Goal: Transaction & Acquisition: Purchase product/service

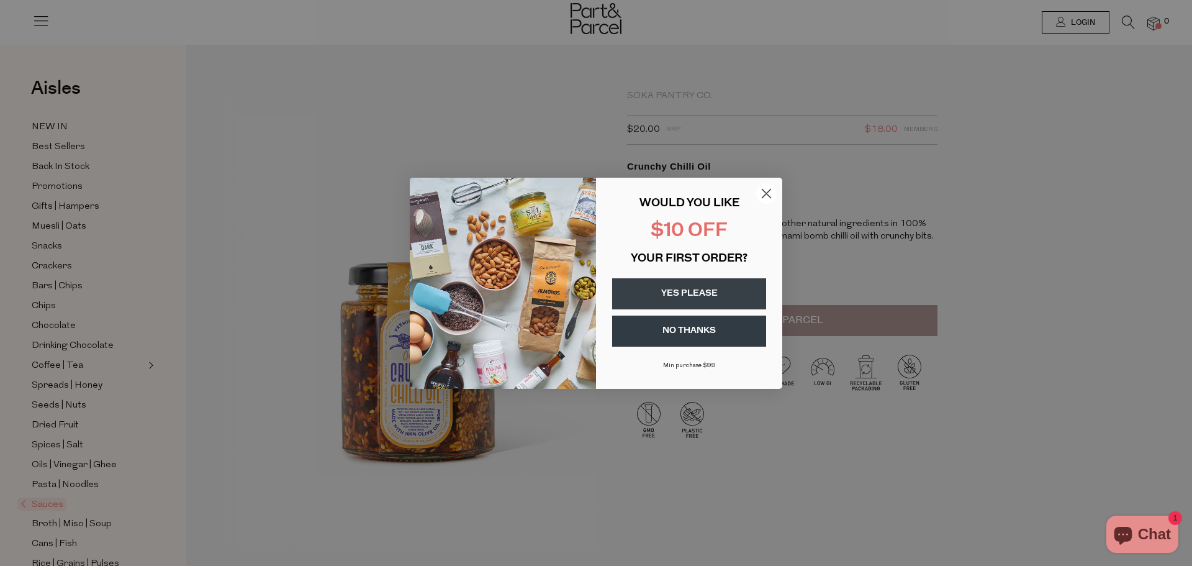
click at [773, 192] on circle "Close dialog" at bounding box center [766, 193] width 20 height 20
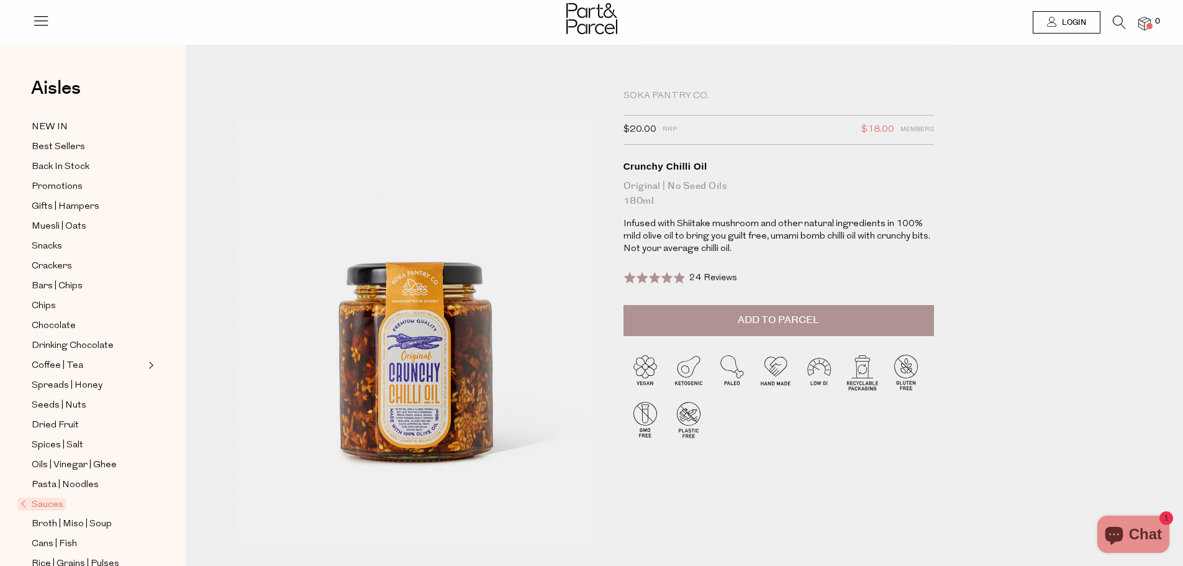
click at [780, 330] on button "Add to Parcel" at bounding box center [778, 320] width 310 height 31
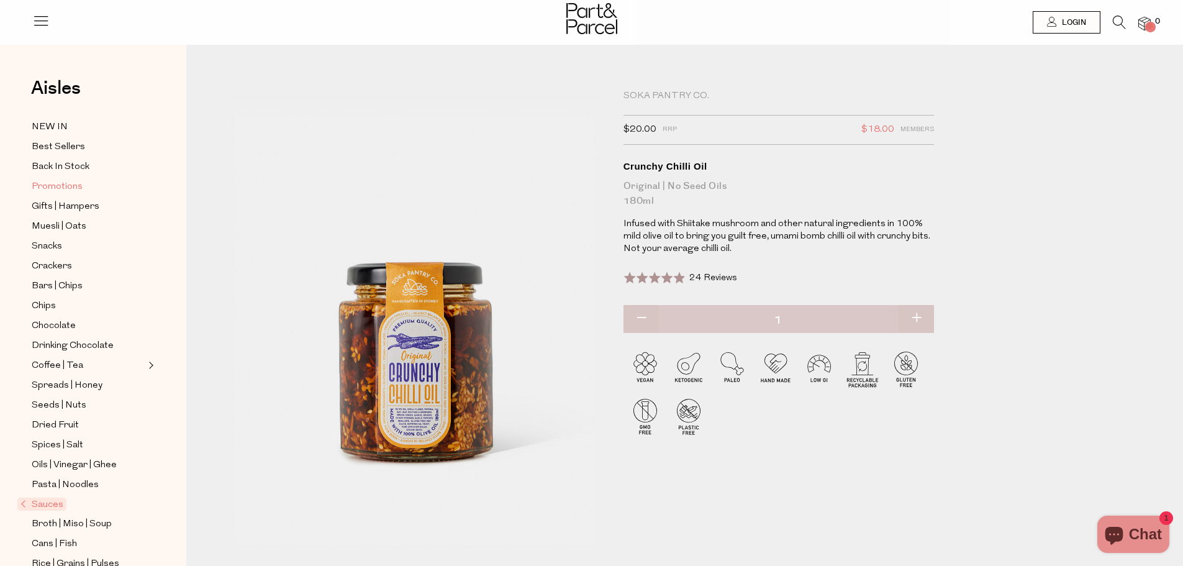
click at [81, 189] on span "Promotions" at bounding box center [57, 186] width 51 height 15
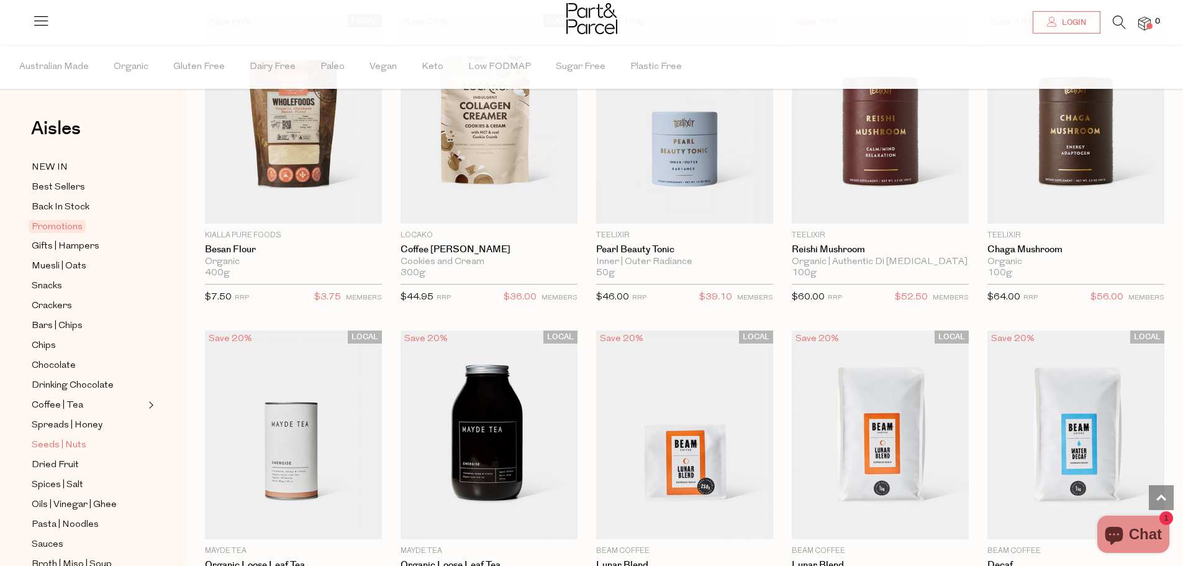
scroll to position [739, 0]
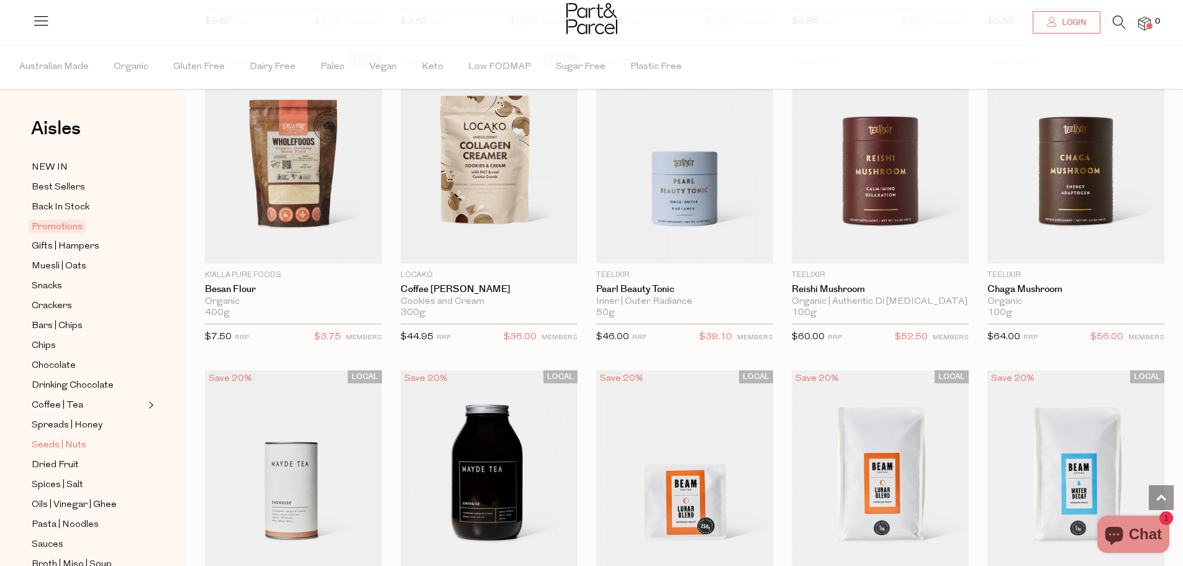
click at [73, 438] on span "Seeds | Nuts" at bounding box center [59, 445] width 55 height 15
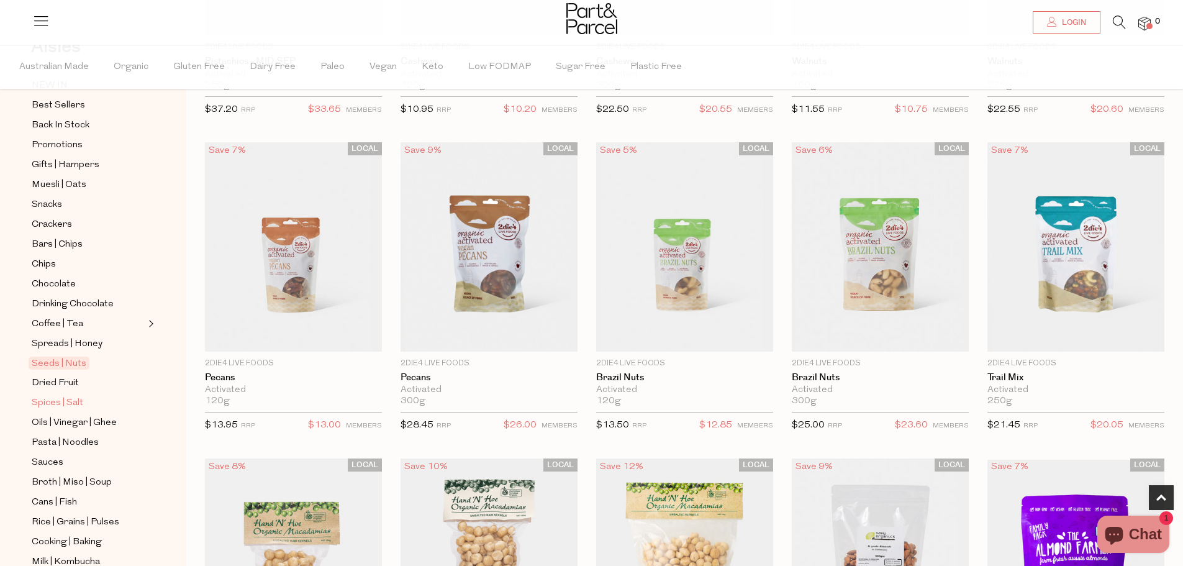
scroll to position [101, 0]
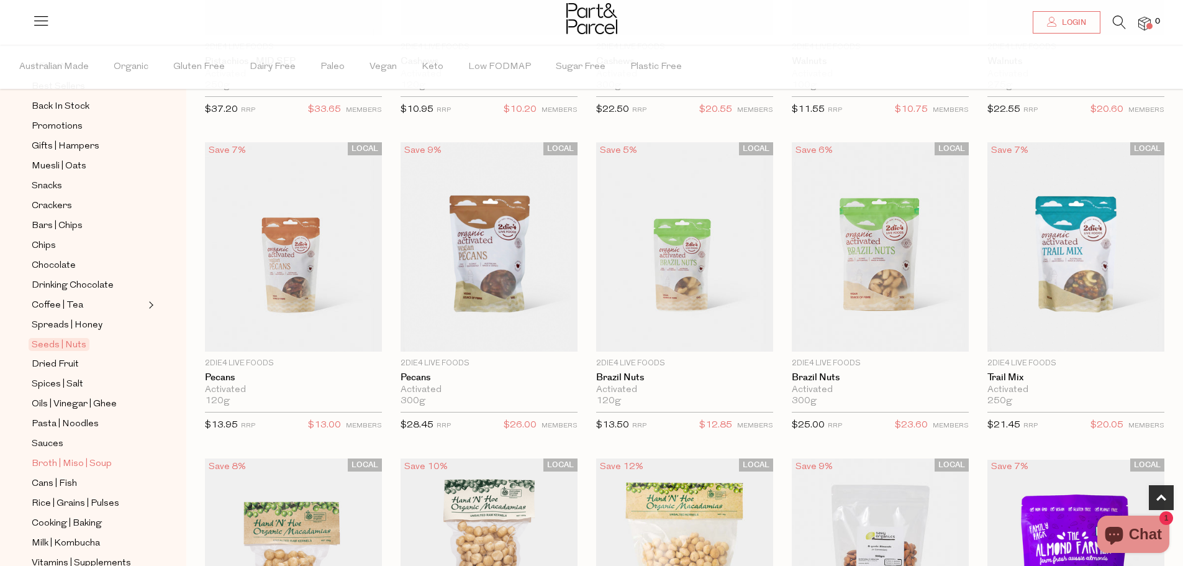
click at [89, 456] on span "Broth | Miso | Soup" at bounding box center [72, 463] width 80 height 15
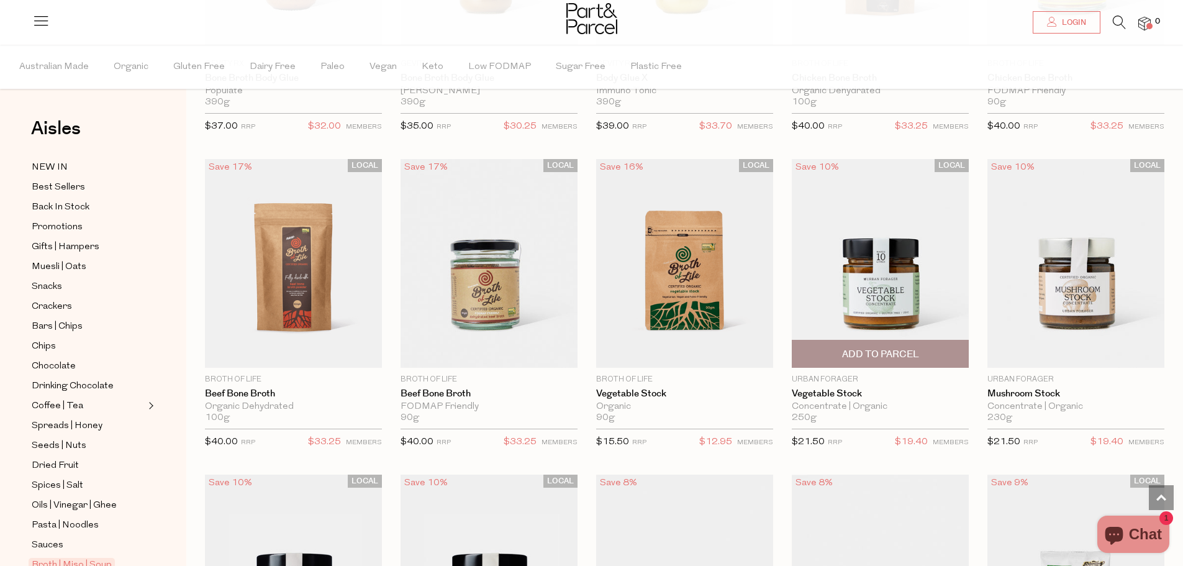
scroll to position [1266, 0]
click at [872, 284] on img at bounding box center [880, 262] width 177 height 209
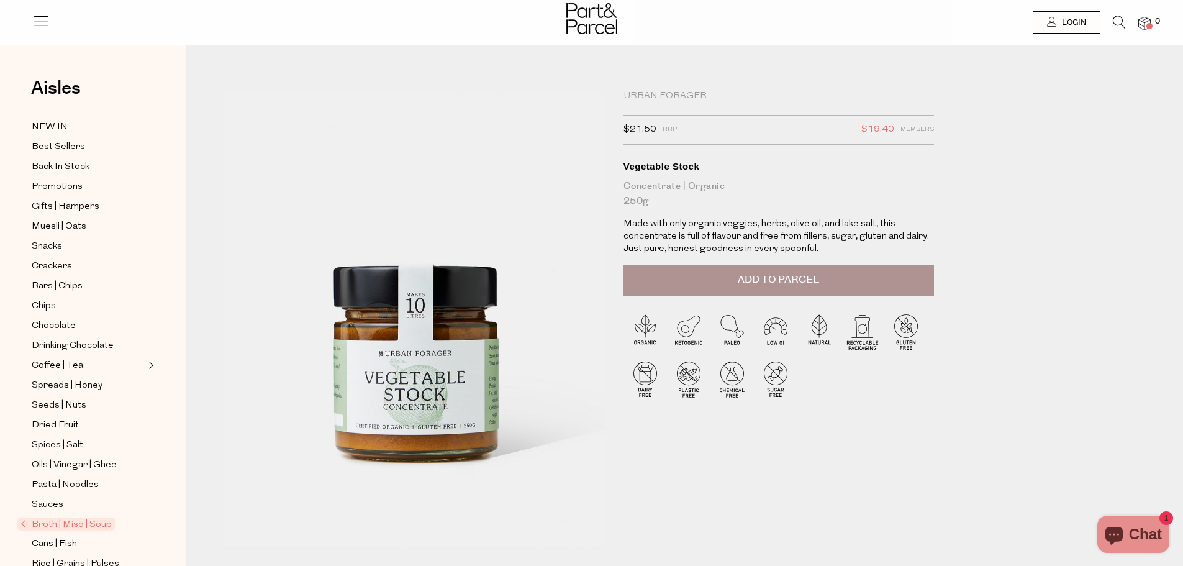
click at [797, 279] on span "Add to Parcel" at bounding box center [778, 280] width 81 height 14
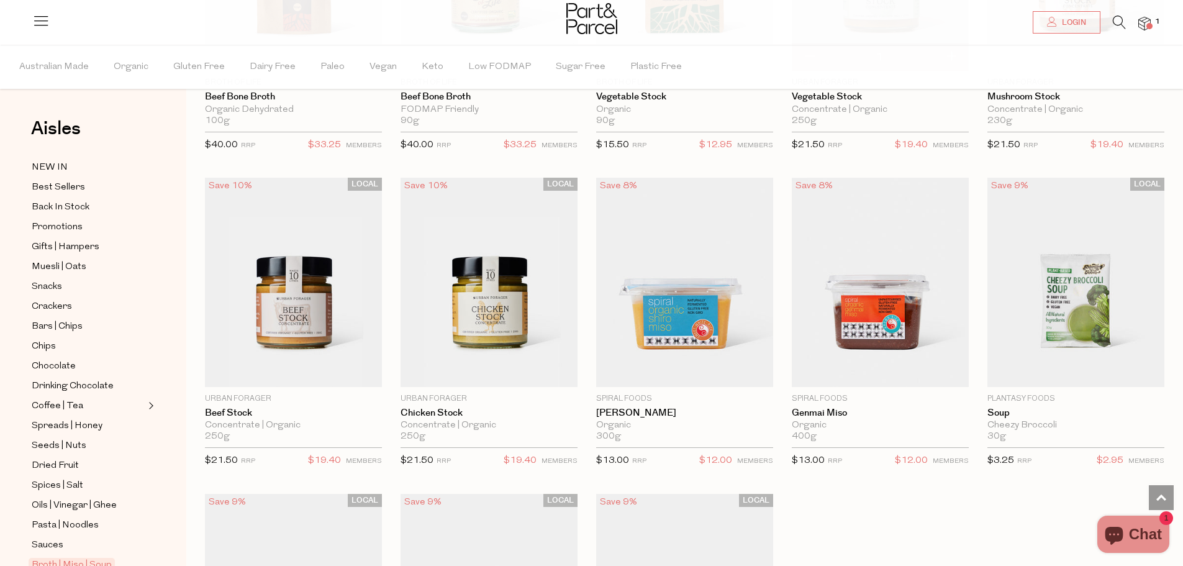
scroll to position [1570, 0]
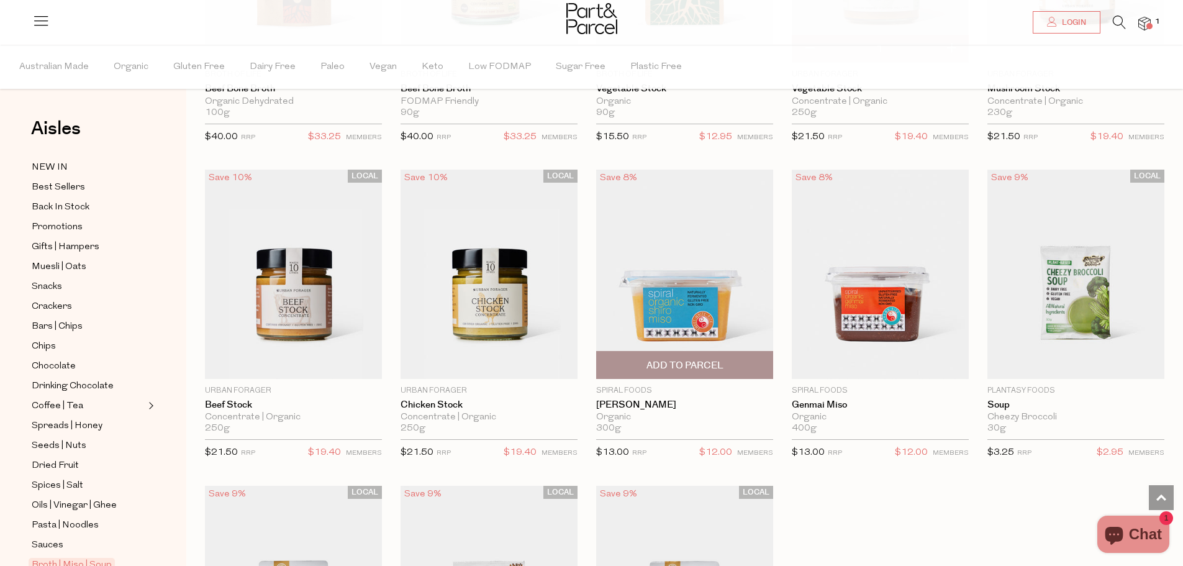
click at [661, 363] on span "Add To Parcel" at bounding box center [684, 365] width 77 height 13
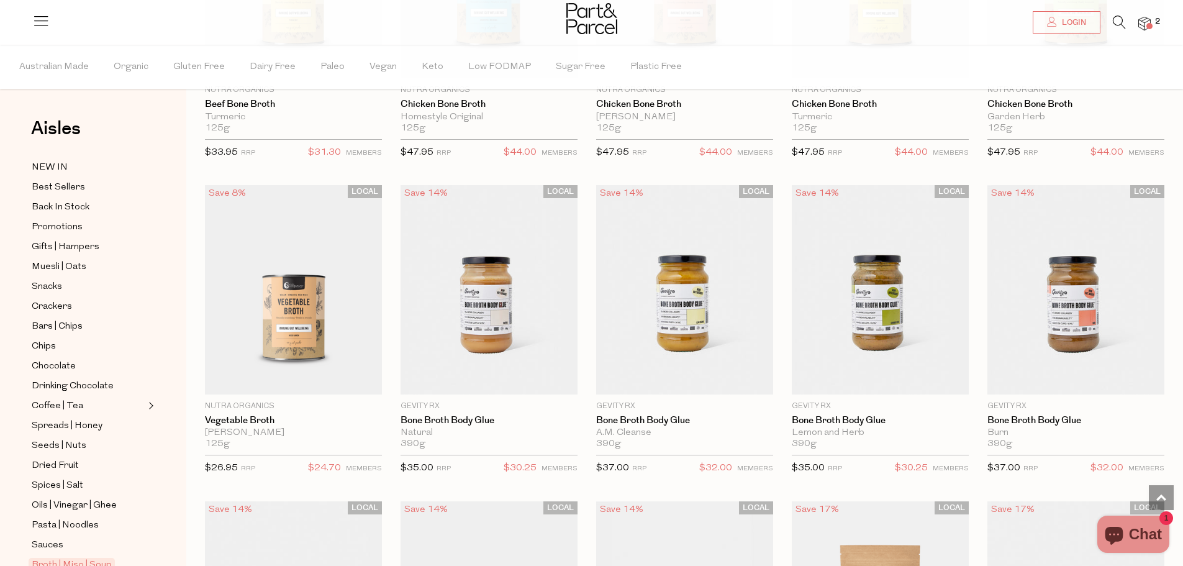
scroll to position [577, 0]
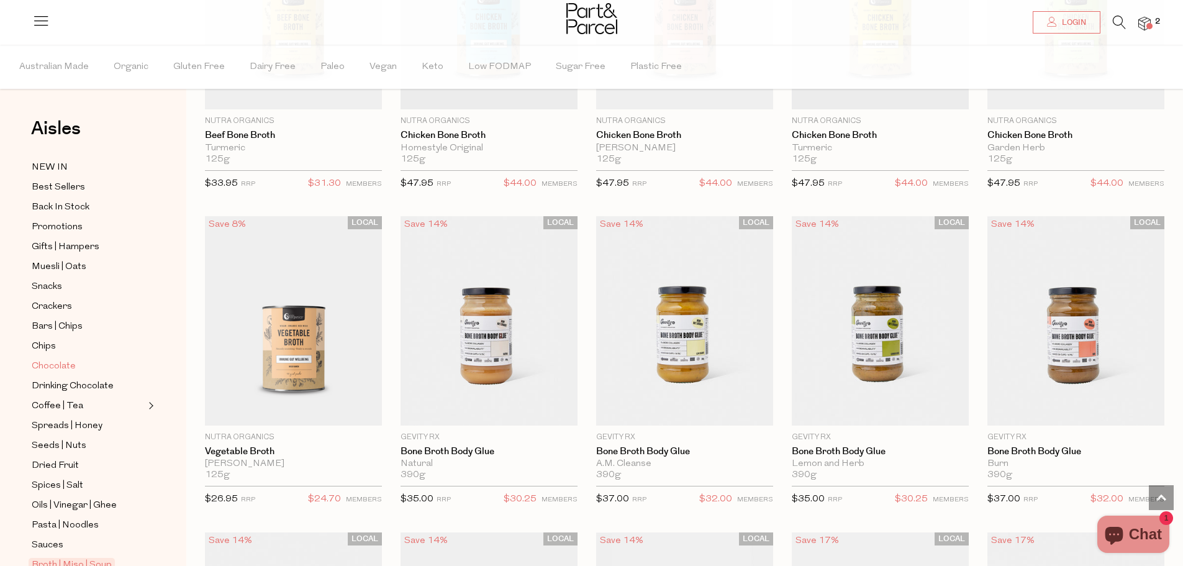
click at [60, 359] on span "Chocolate" at bounding box center [54, 366] width 44 height 15
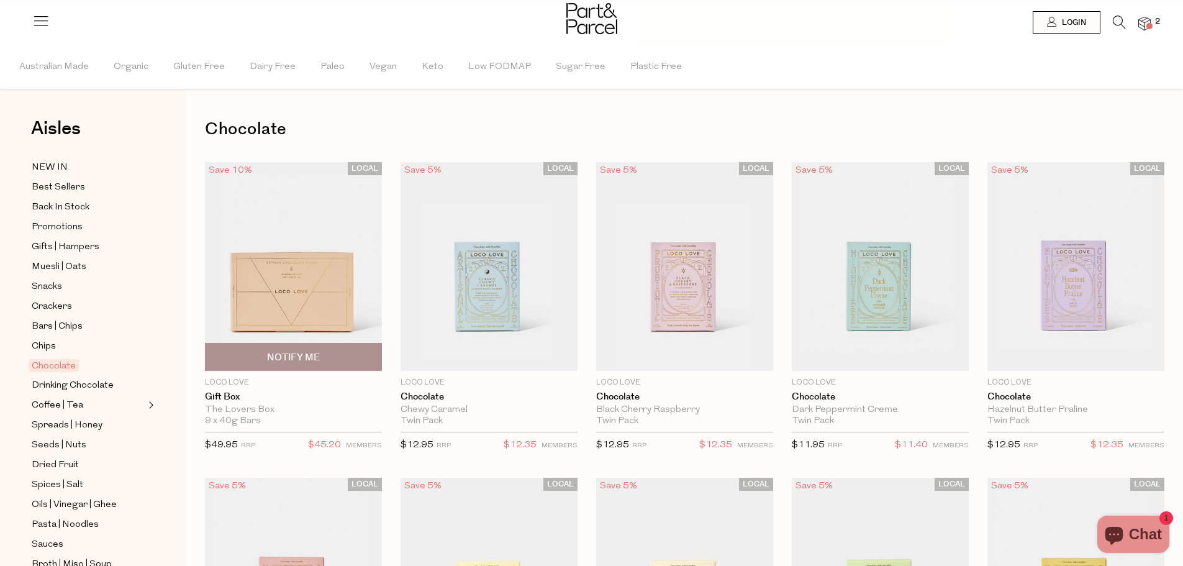
click at [292, 310] on img at bounding box center [293, 266] width 177 height 209
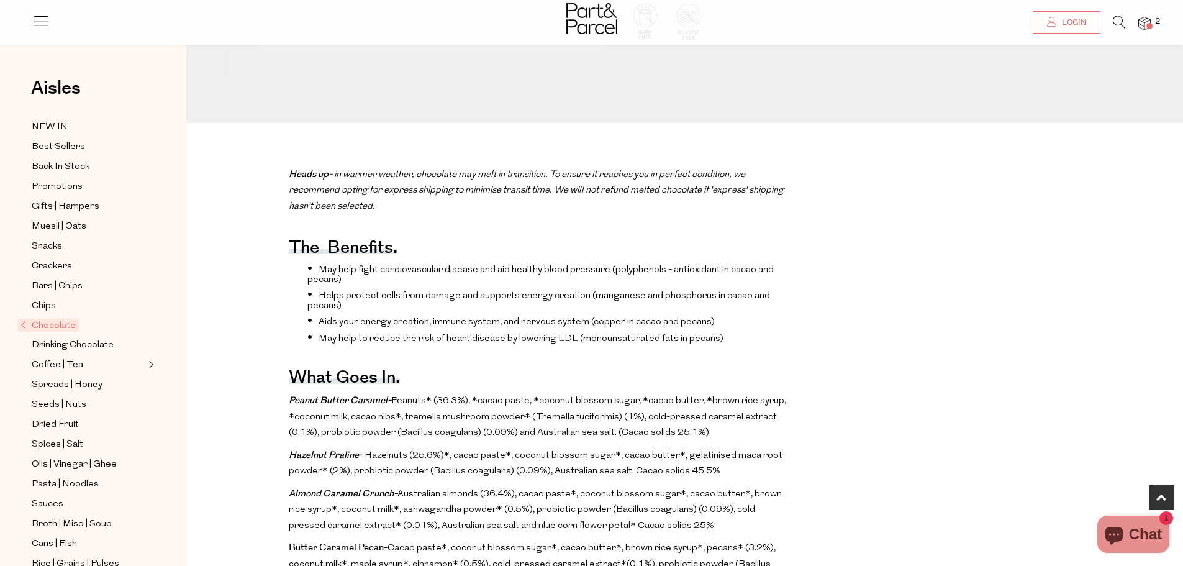
scroll to position [497, 0]
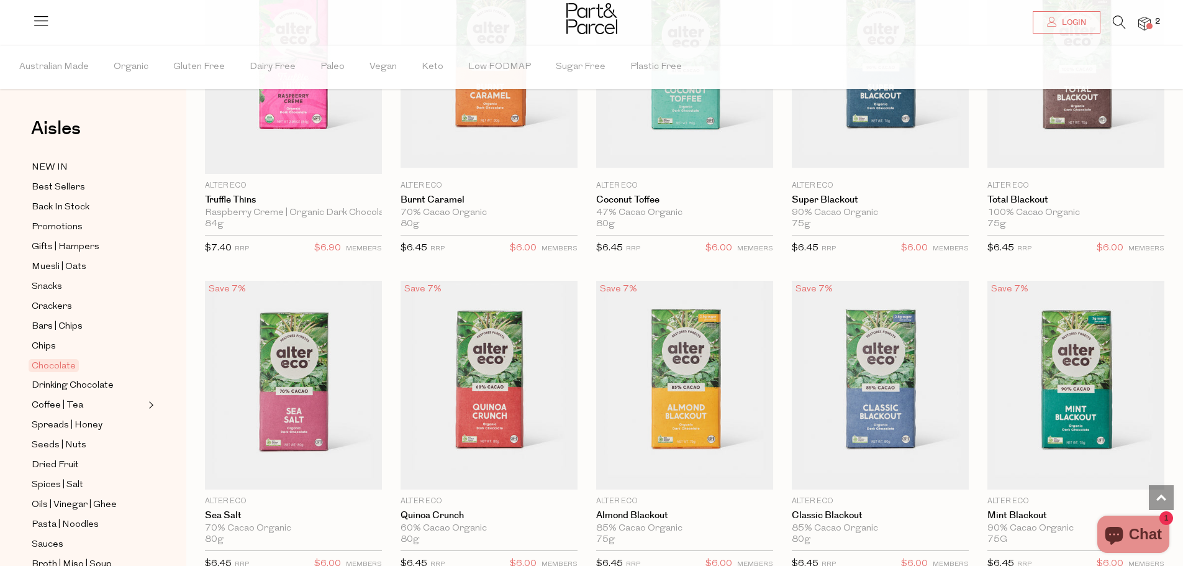
scroll to position [1180, 0]
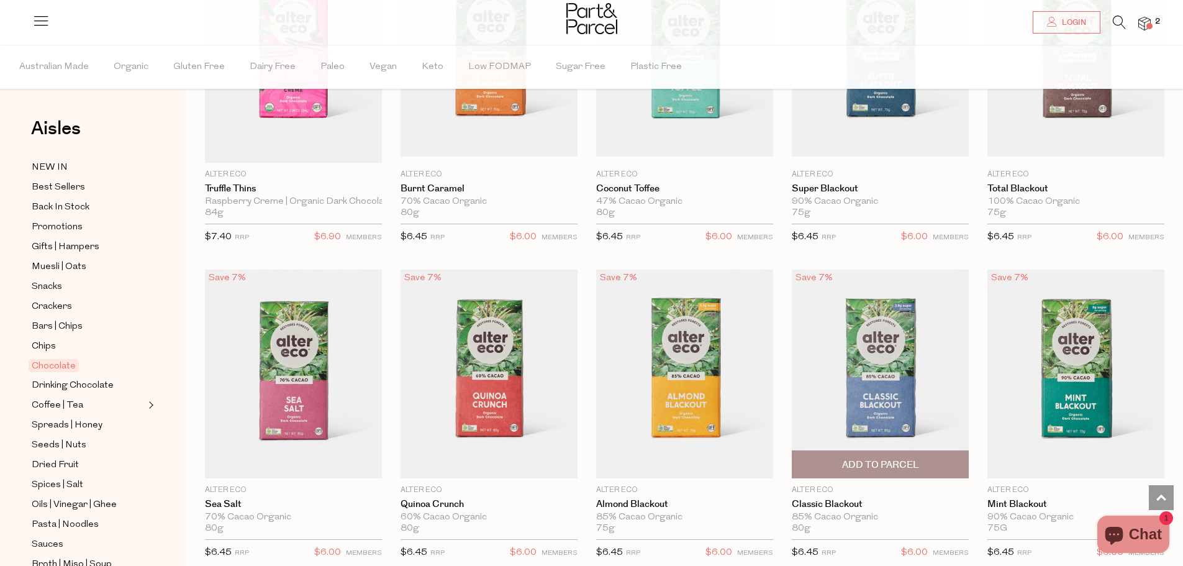
click at [885, 393] on img at bounding box center [880, 373] width 177 height 209
click at [892, 366] on img at bounding box center [880, 373] width 177 height 209
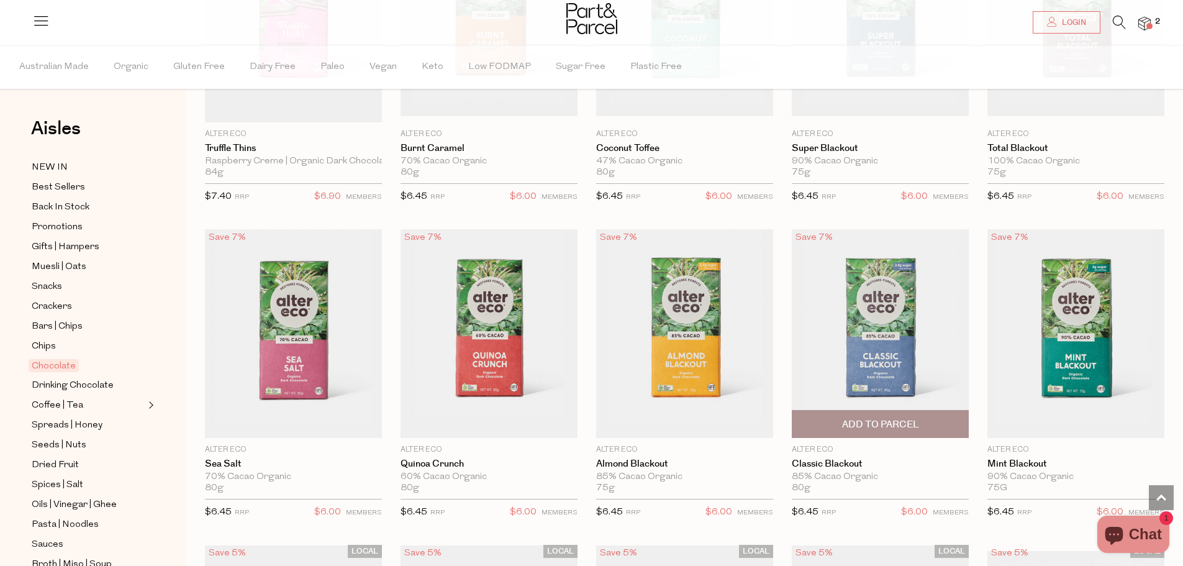
scroll to position [1304, 0]
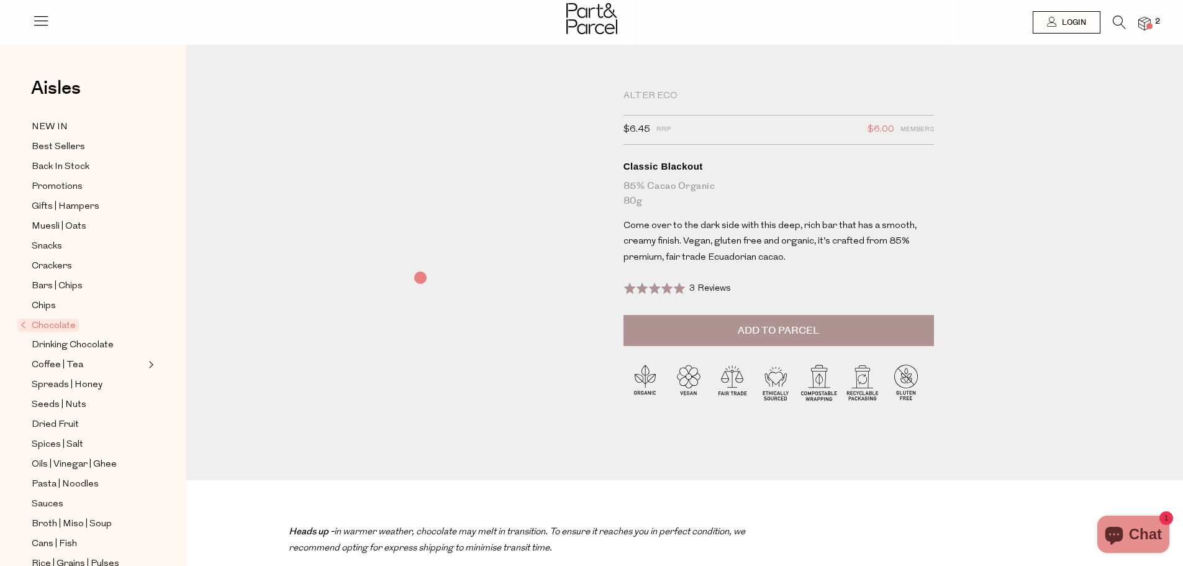
click at [757, 323] on span "Add to Parcel" at bounding box center [778, 330] width 81 height 14
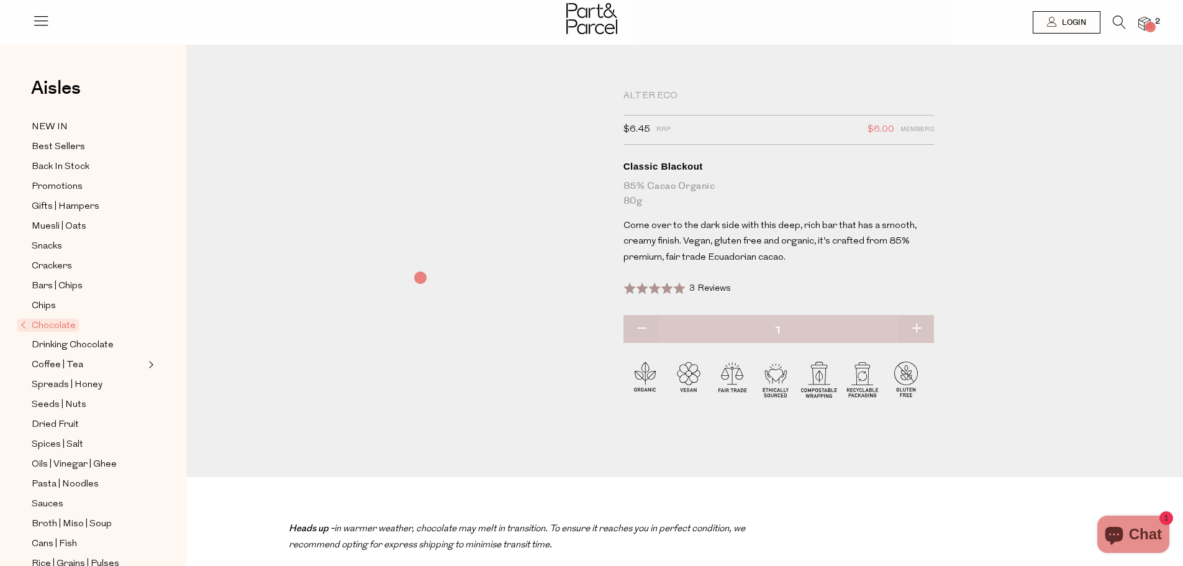
click at [915, 328] on button "button" at bounding box center [915, 328] width 35 height 27
click at [914, 328] on button "button" at bounding box center [915, 328] width 35 height 27
type input "3"
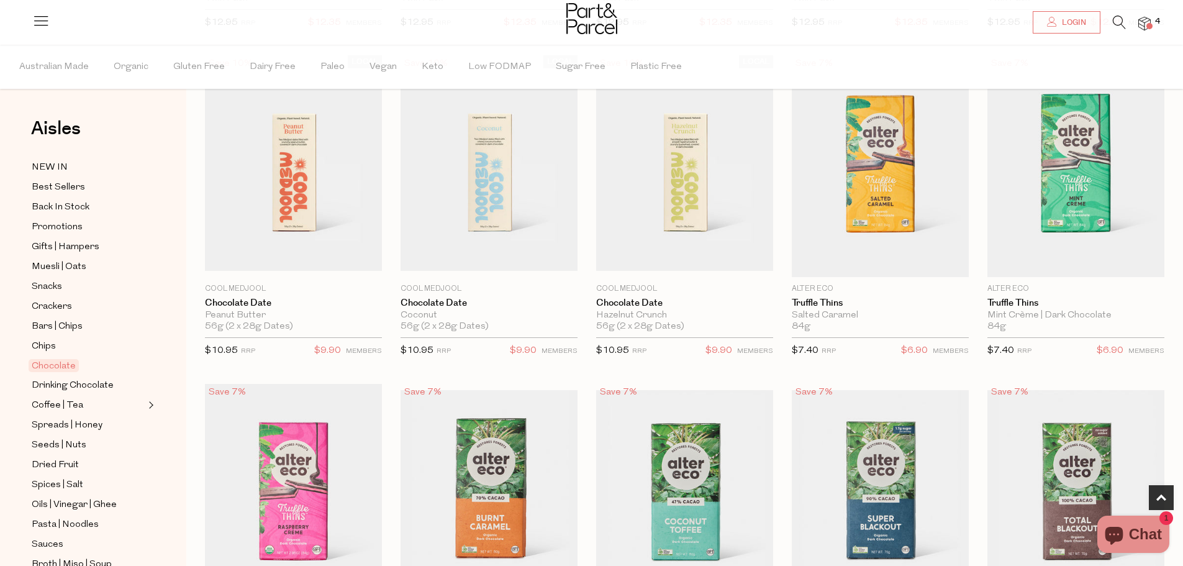
scroll to position [1297, 0]
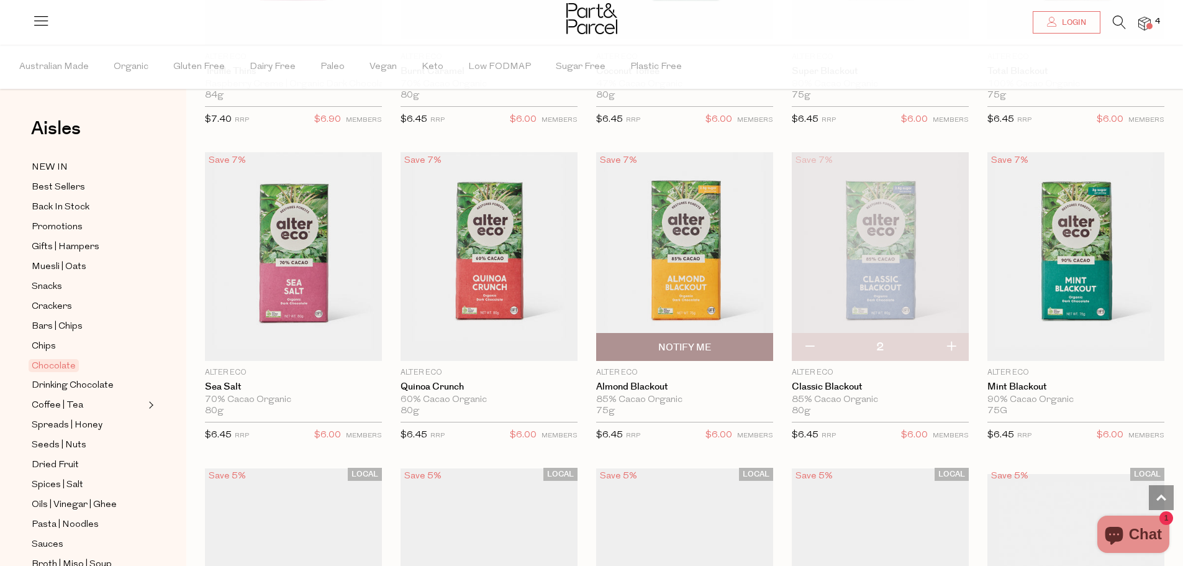
click at [726, 345] on span "Notify Me" at bounding box center [685, 346] width 170 height 27
type input "Notify when available"
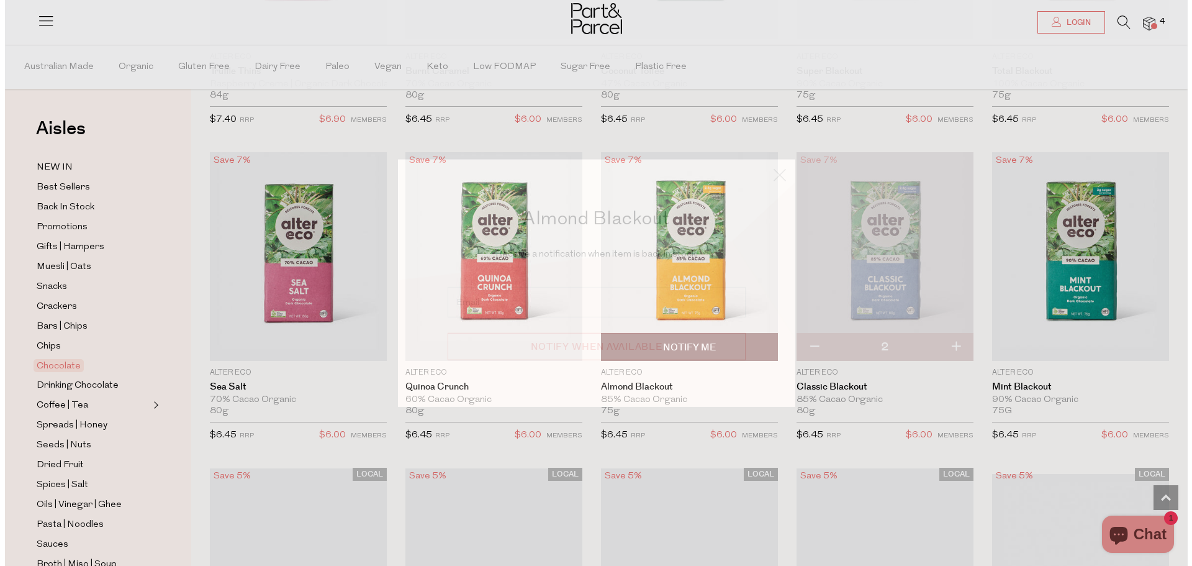
scroll to position [1304, 0]
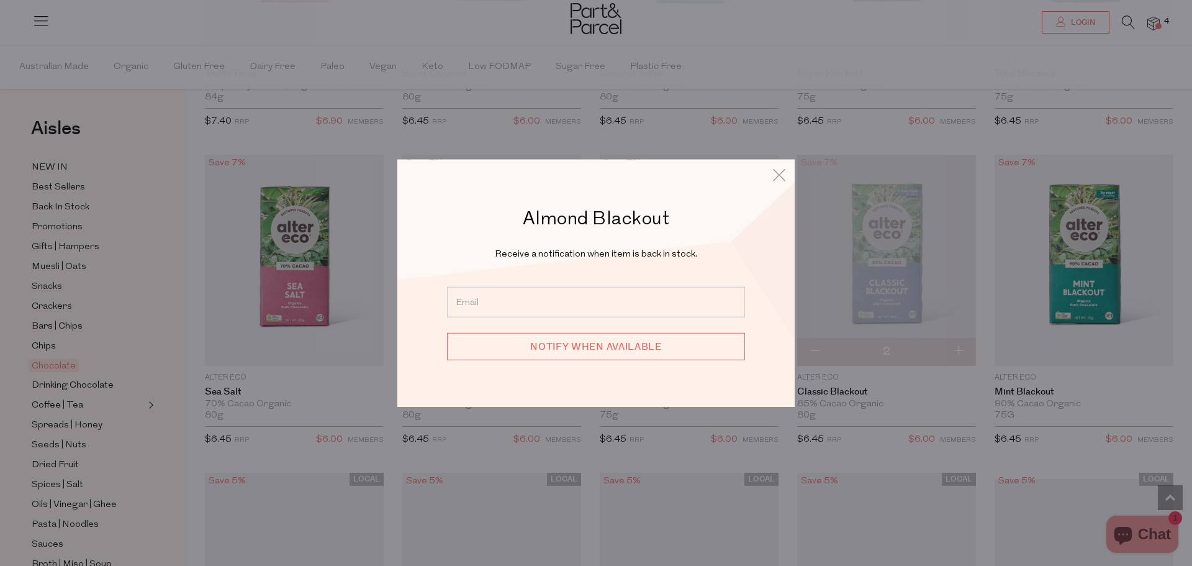
click at [612, 304] on input "email" at bounding box center [596, 302] width 298 height 30
type input "rachael.kelly@outlook.com"
click at [626, 348] on input "Notify when available" at bounding box center [596, 346] width 298 height 27
type input "We will be in touch"
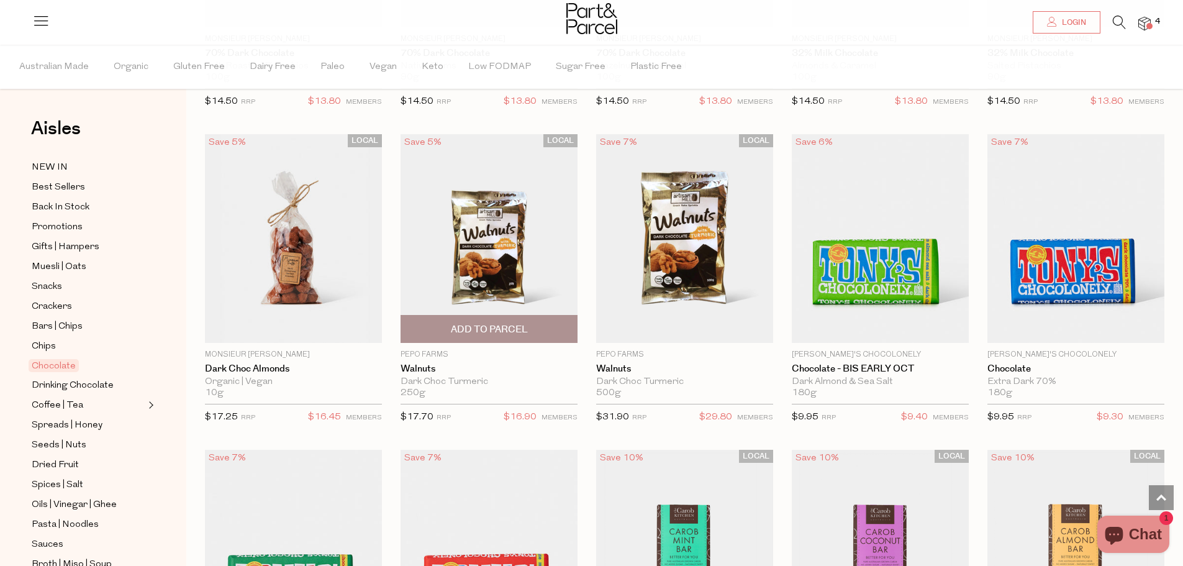
scroll to position [2539, 0]
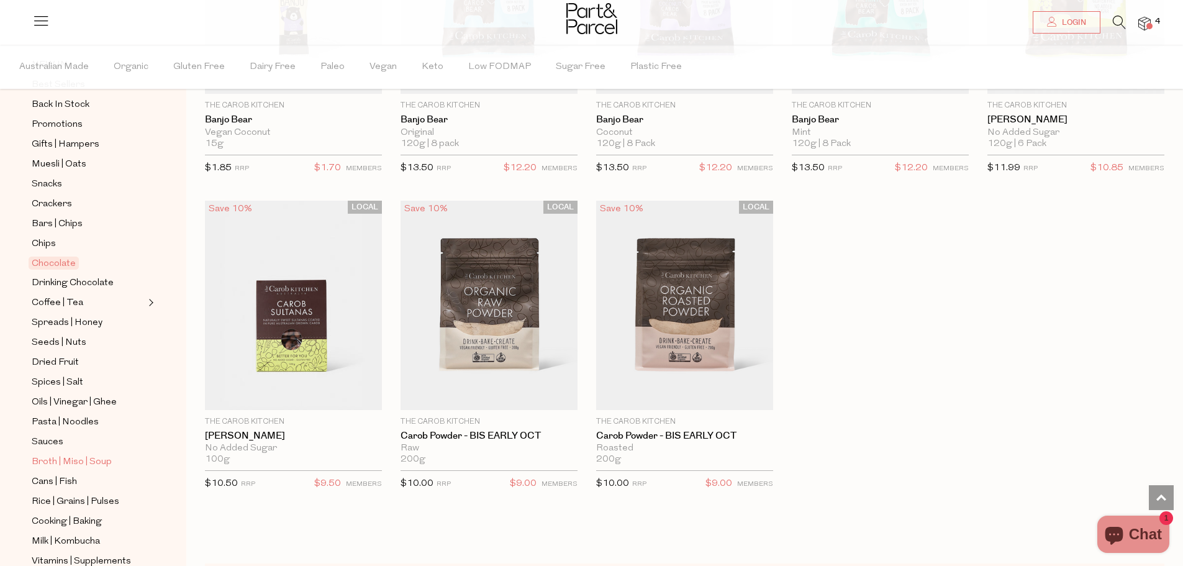
scroll to position [124, 0]
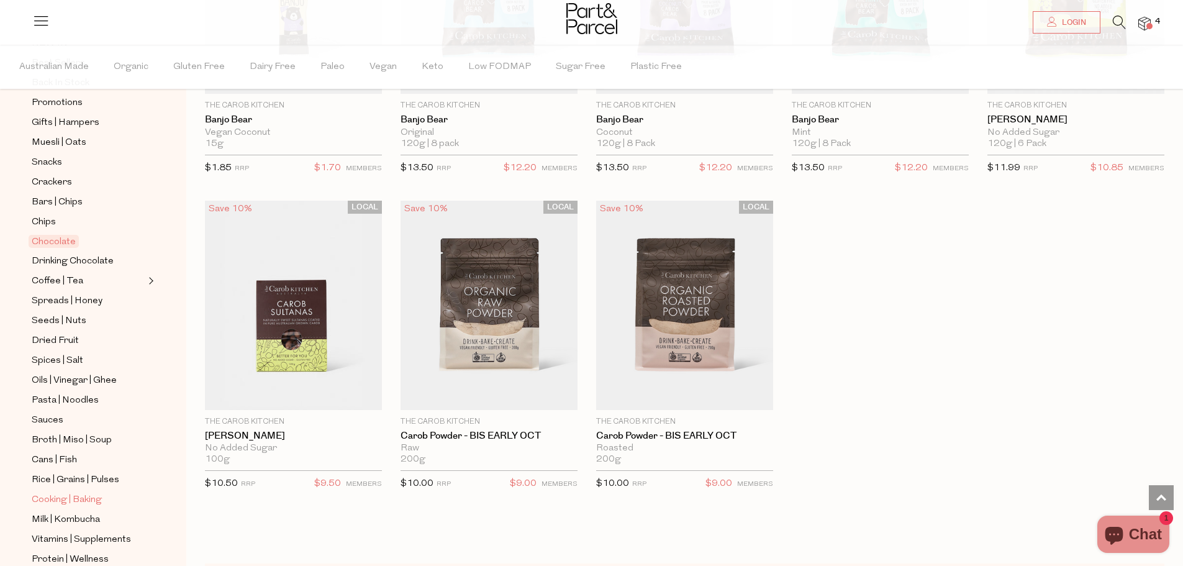
click at [90, 492] on span "Cooking | Baking" at bounding box center [67, 499] width 70 height 15
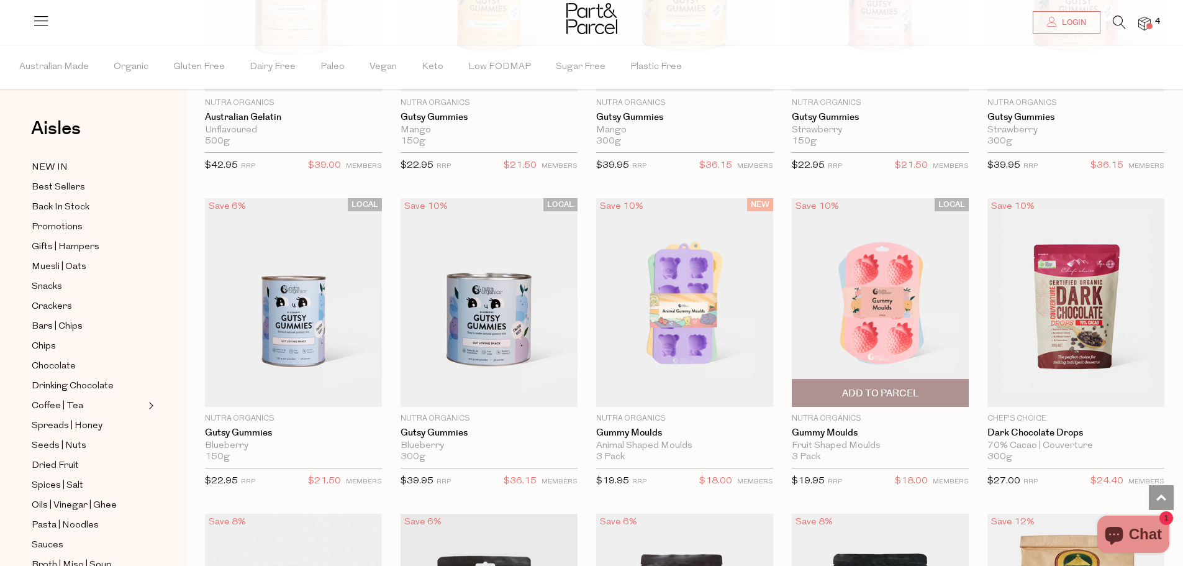
scroll to position [1242, 0]
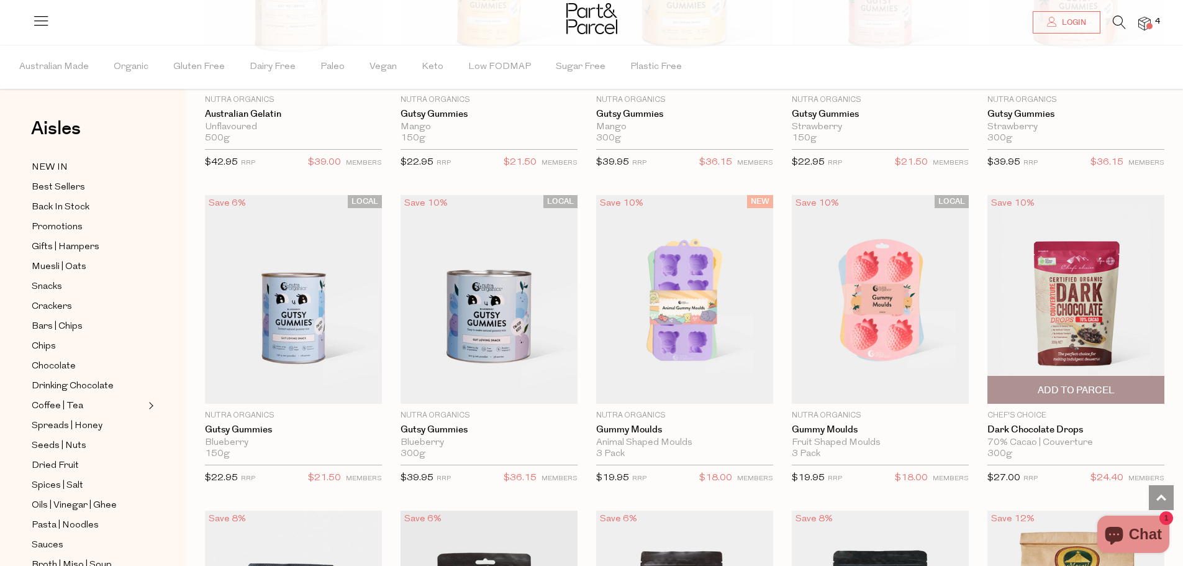
click at [1090, 348] on img at bounding box center [1075, 299] width 177 height 209
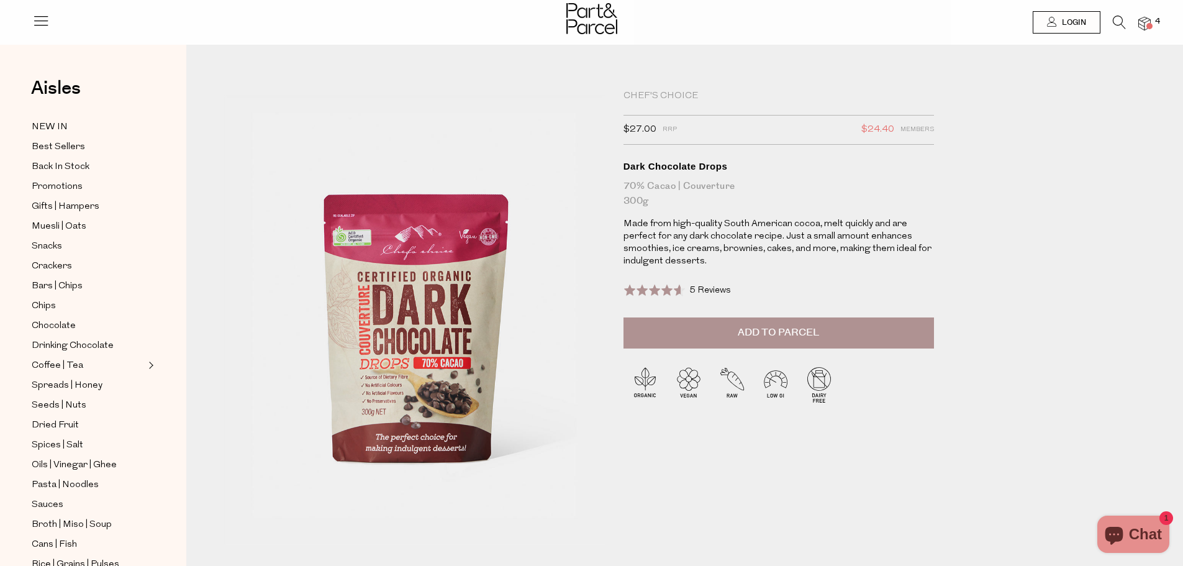
click at [771, 326] on span "Add to Parcel" at bounding box center [778, 332] width 81 height 14
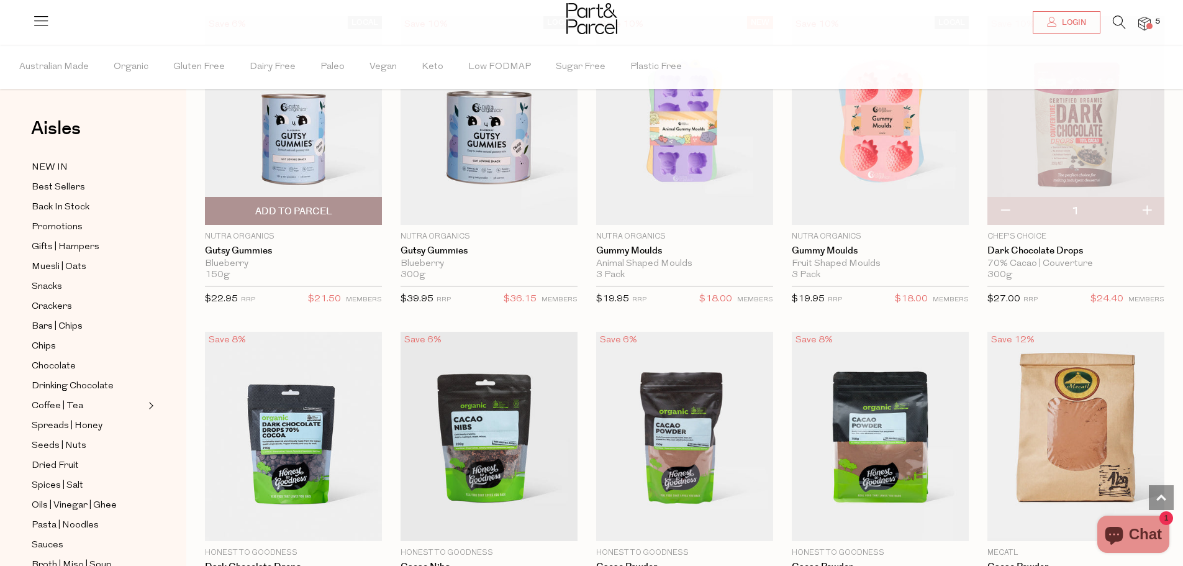
scroll to position [1421, 0]
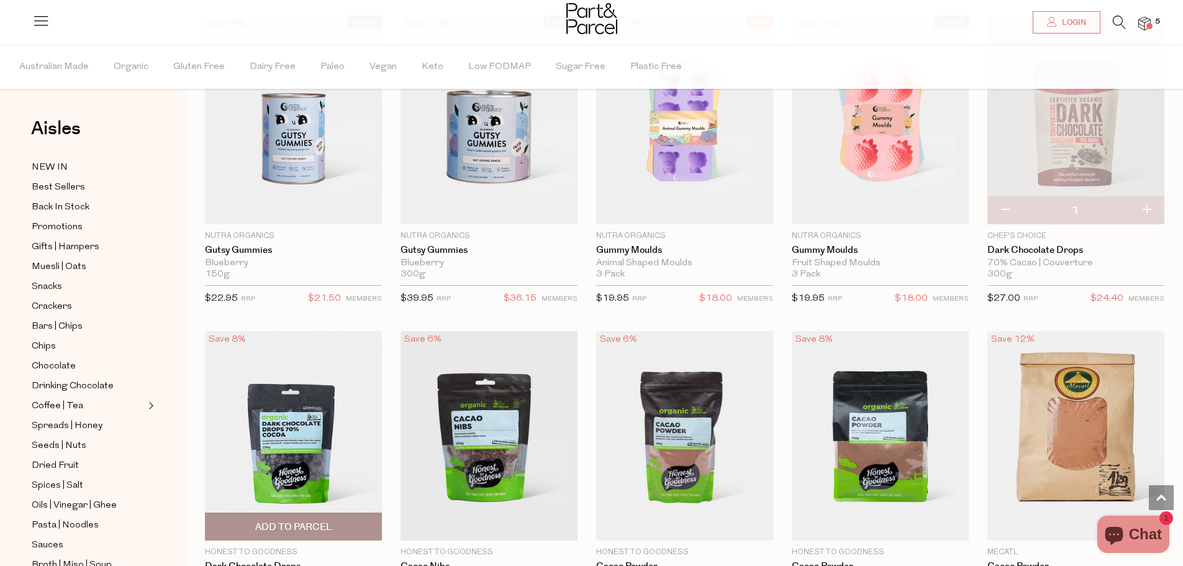
click at [318, 420] on img at bounding box center [293, 435] width 177 height 209
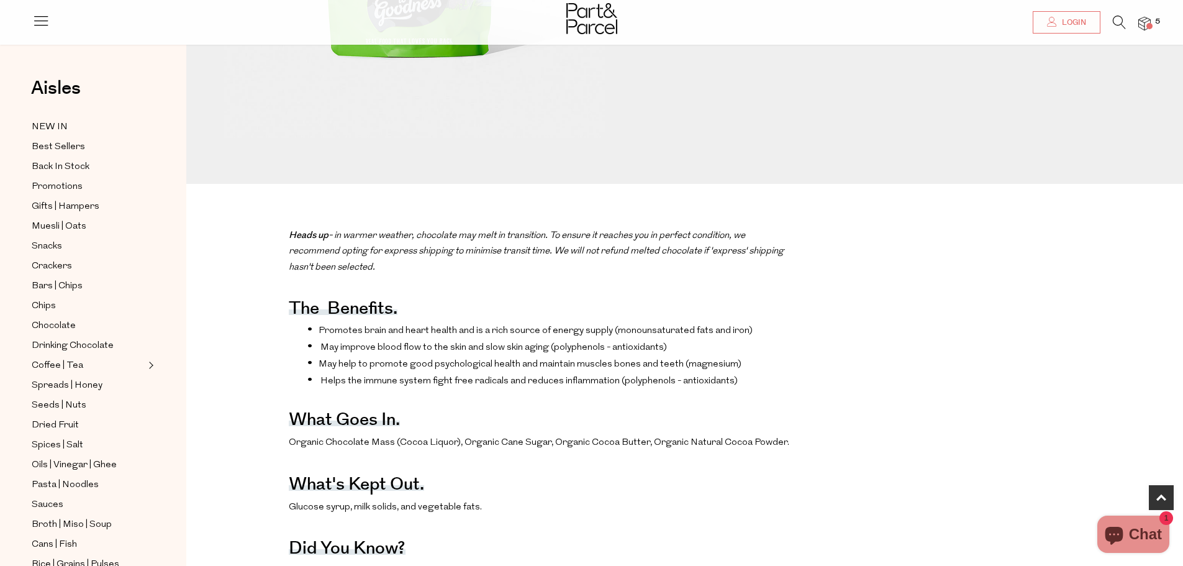
scroll to position [435, 0]
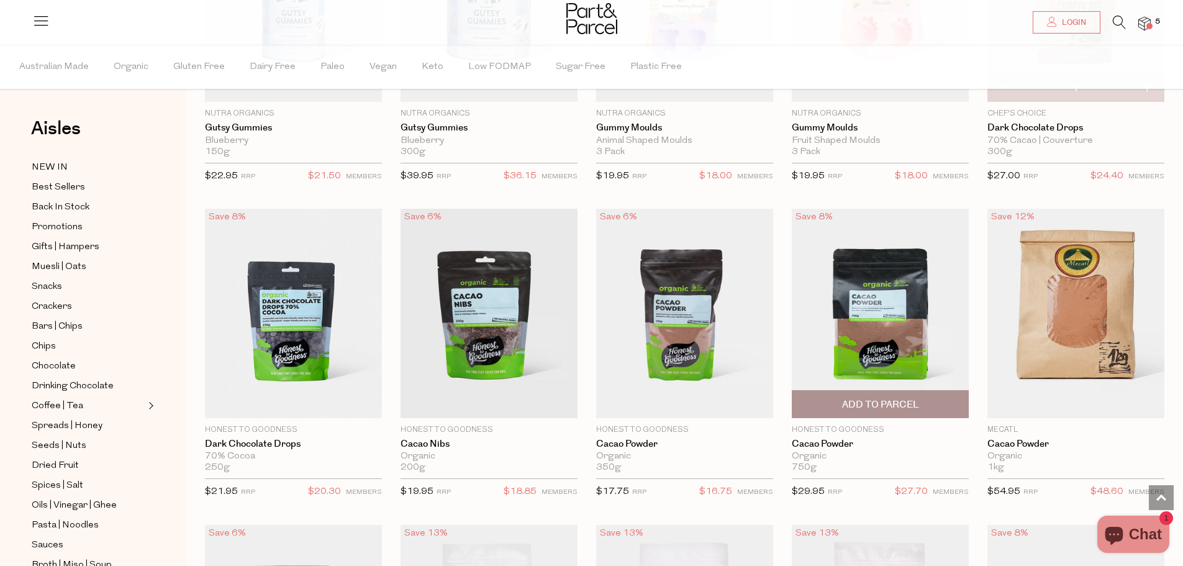
scroll to position [1545, 0]
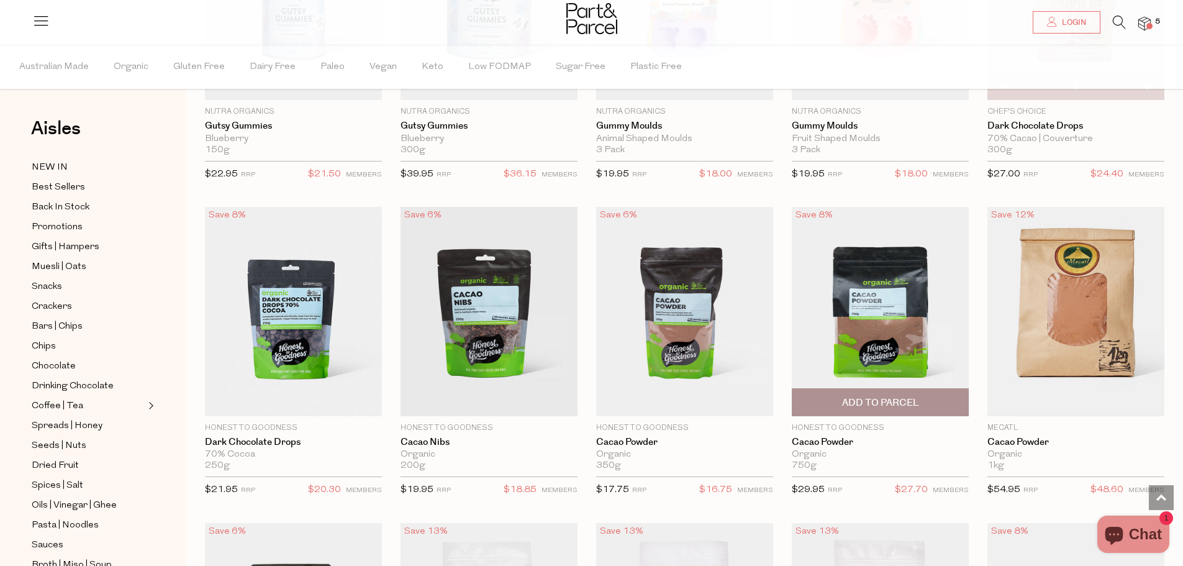
click at [880, 396] on span "Add To Parcel" at bounding box center [880, 402] width 77 height 13
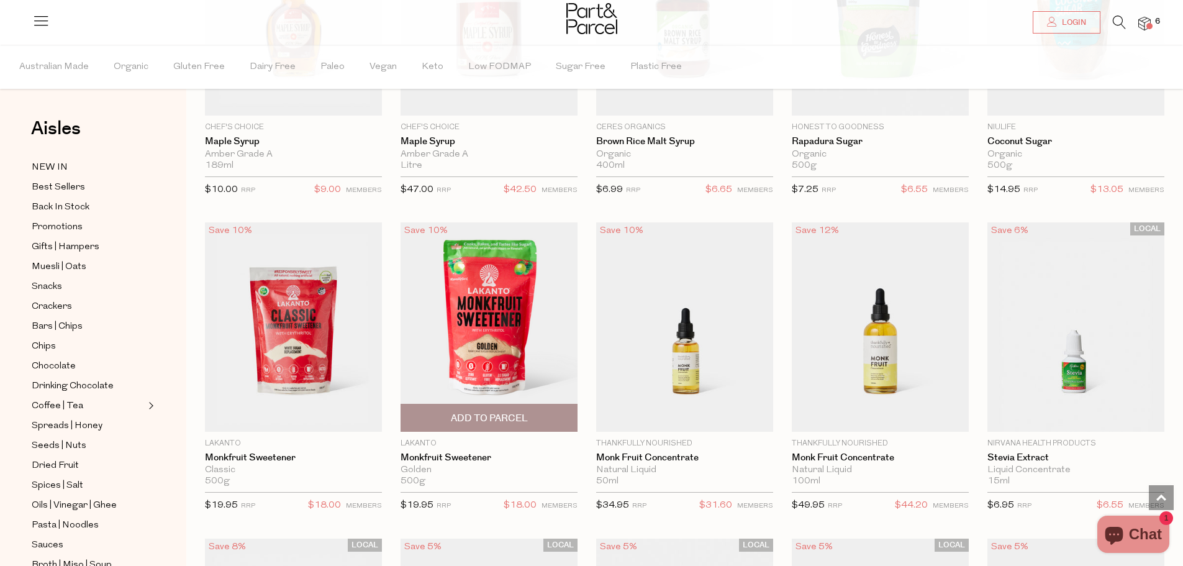
scroll to position [2725, 0]
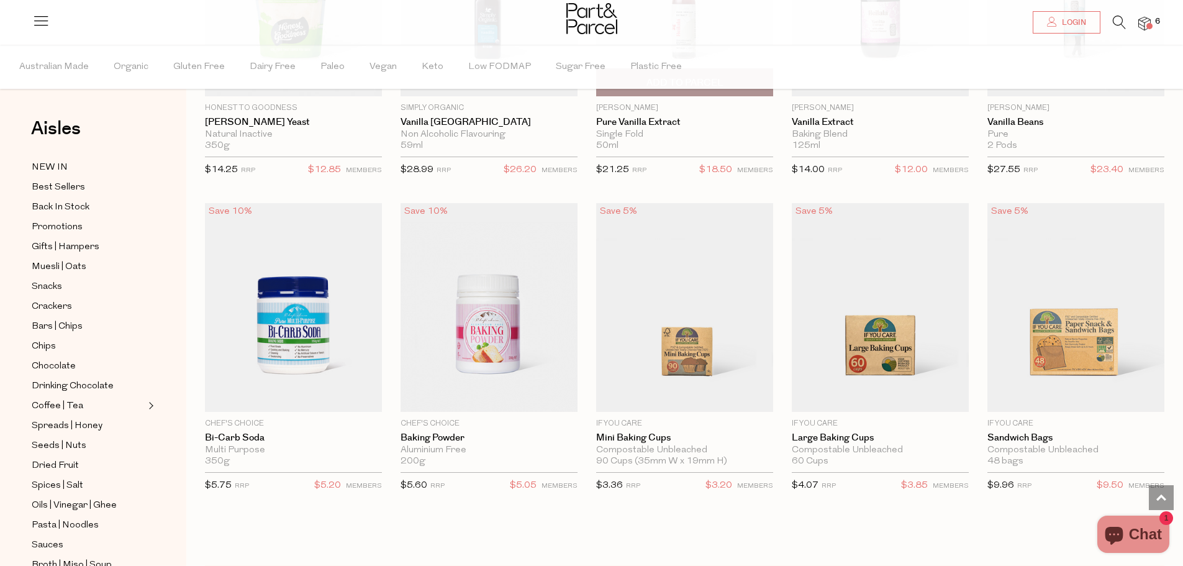
scroll to position [5023, 0]
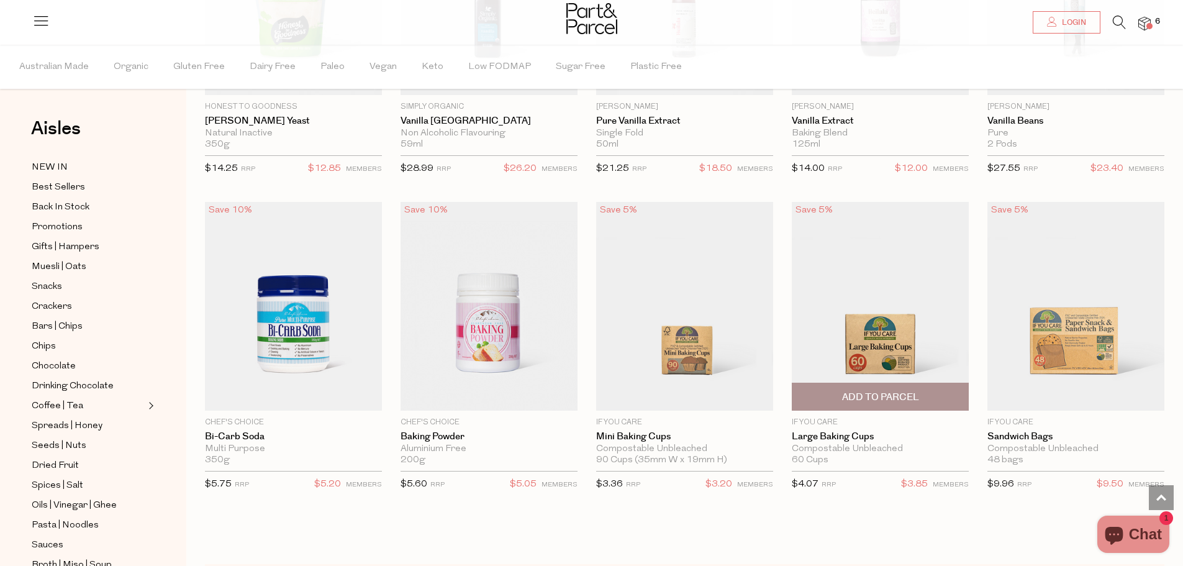
click at [872, 342] on img at bounding box center [880, 305] width 177 height 209
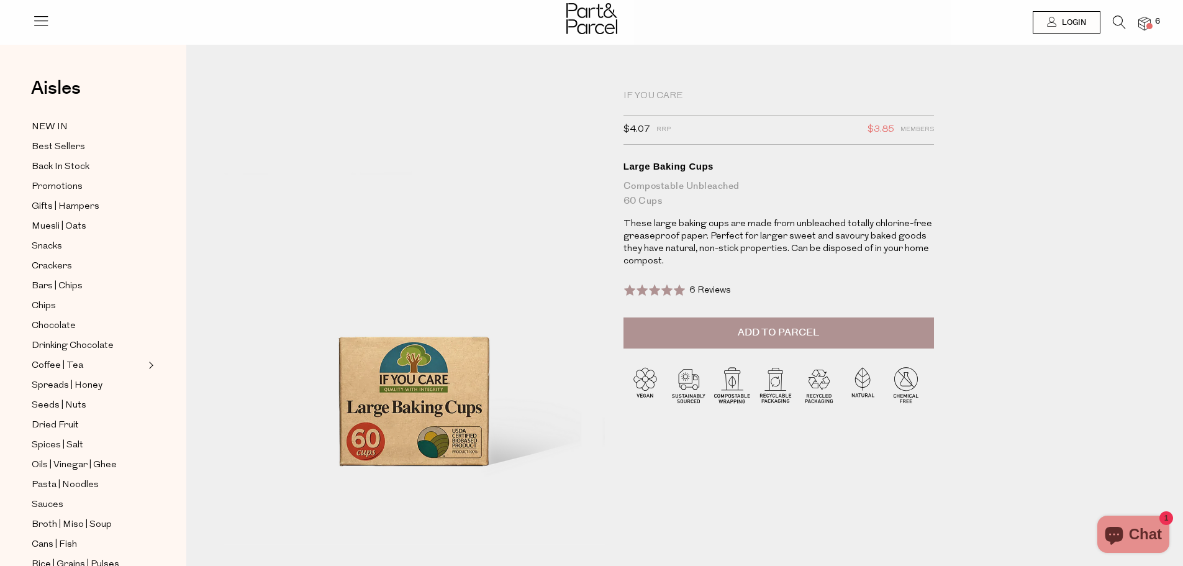
click at [761, 335] on span "Add to Parcel" at bounding box center [778, 332] width 81 height 14
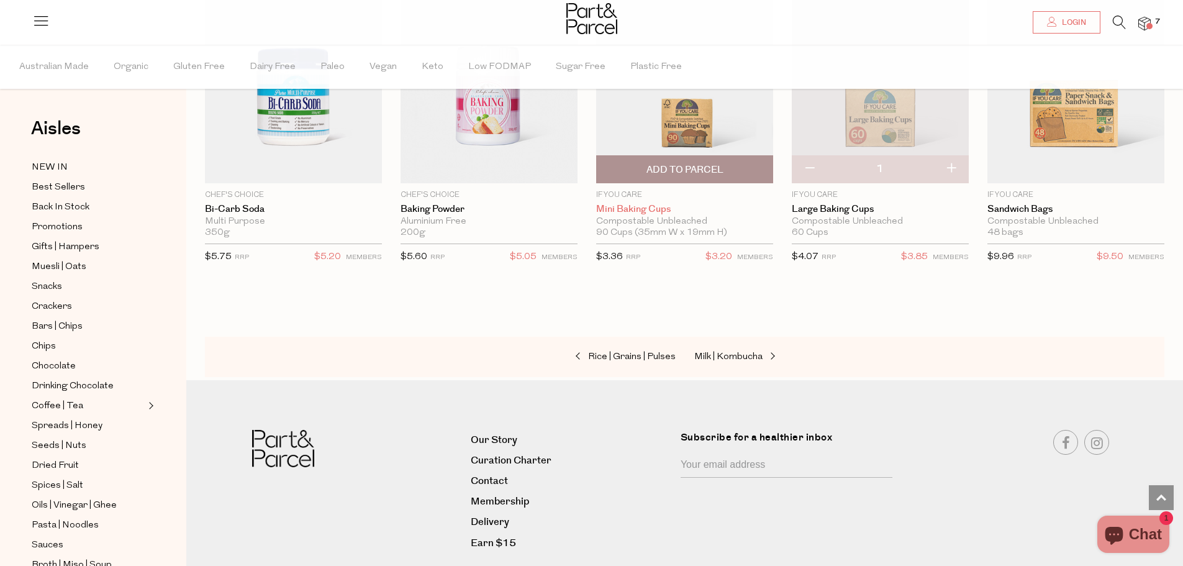
scroll to position [2118, 0]
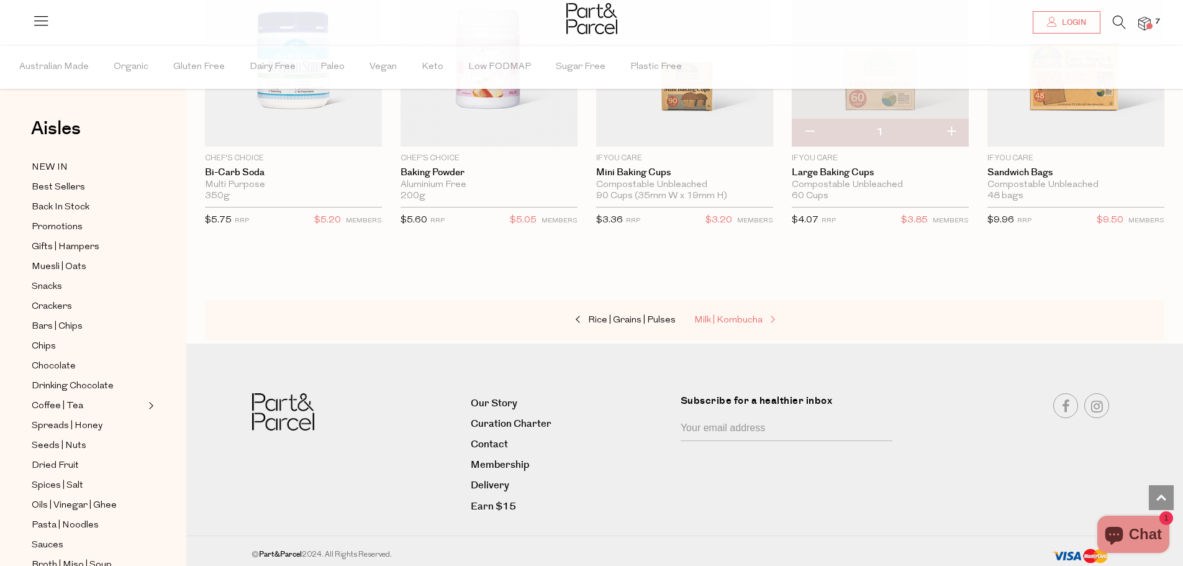
click at [729, 315] on span "Milk | Kombucha" at bounding box center [728, 319] width 68 height 9
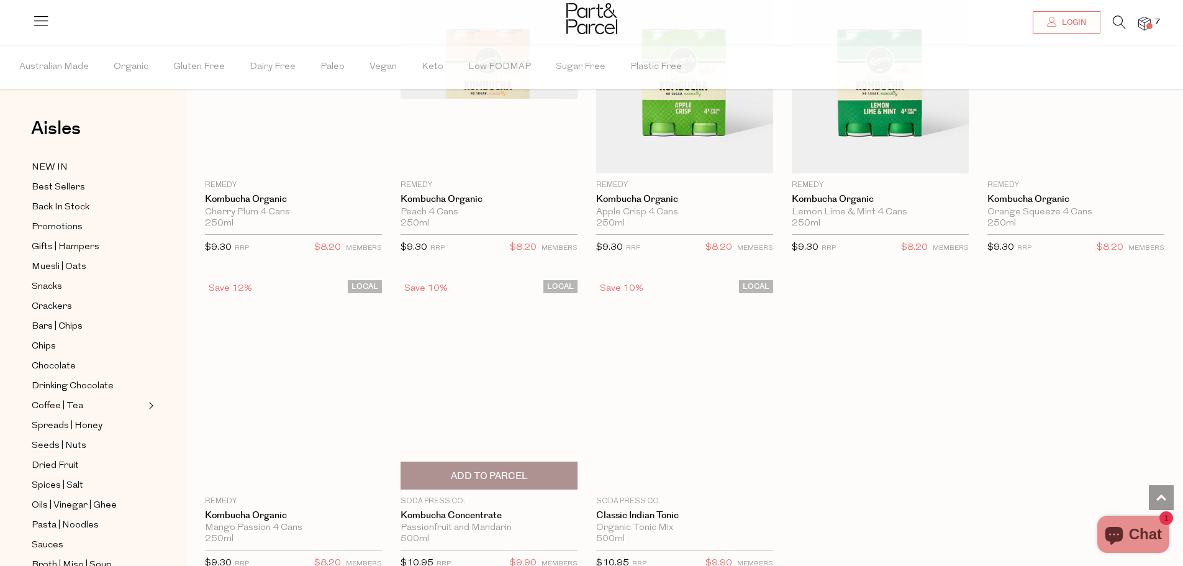
scroll to position [1801, 0]
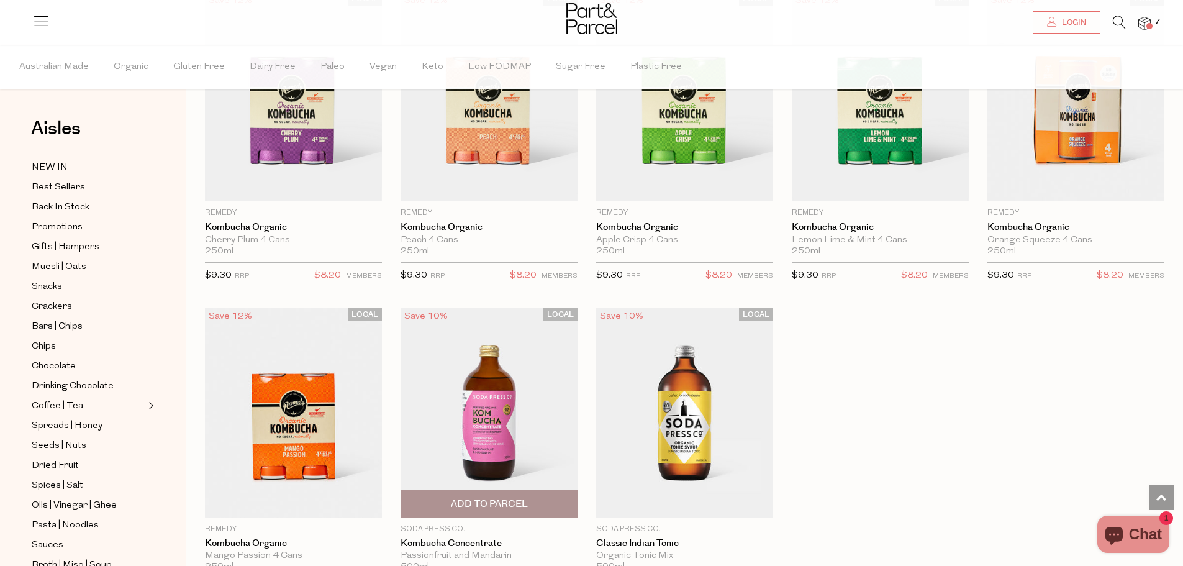
click at [482, 430] on img at bounding box center [488, 412] width 177 height 209
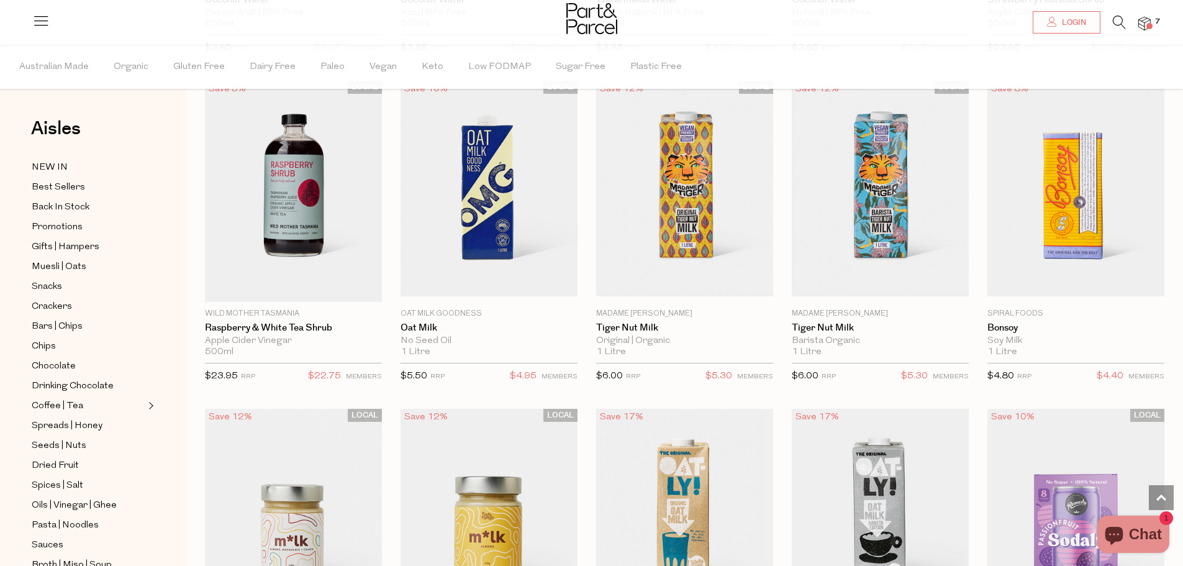
scroll to position [1789, 0]
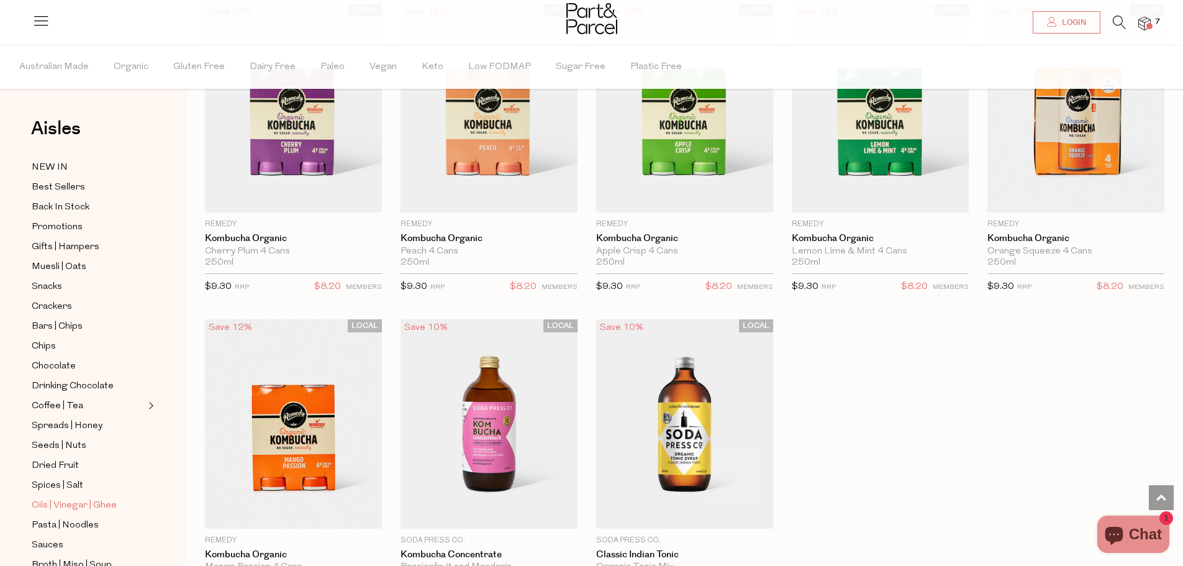
click at [88, 498] on span "Oils | Vinegar | Ghee" at bounding box center [74, 505] width 85 height 15
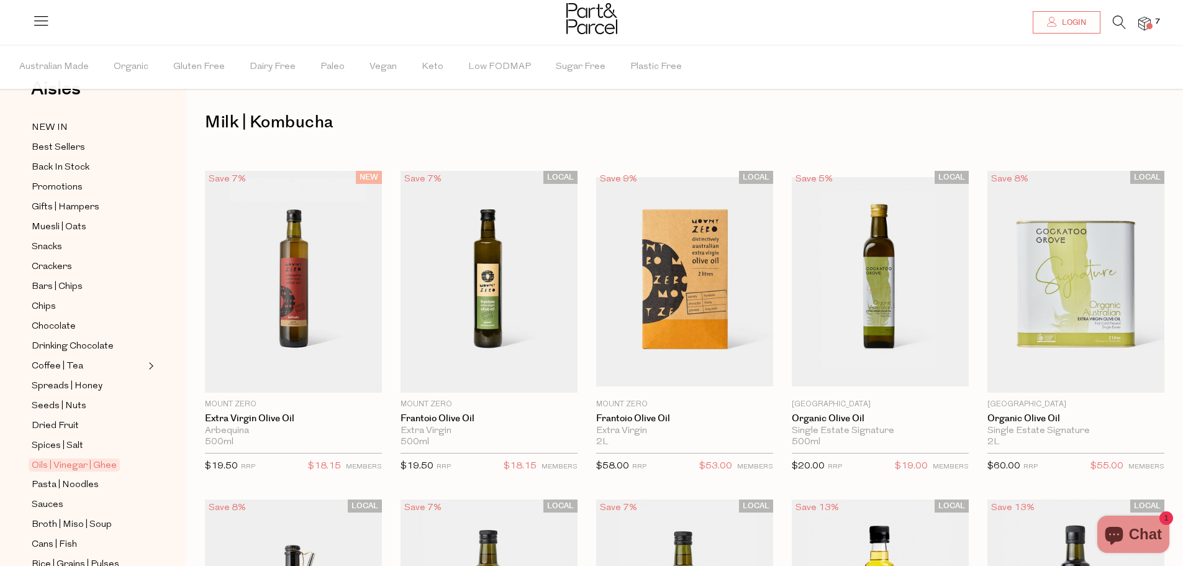
scroll to position [62, 0]
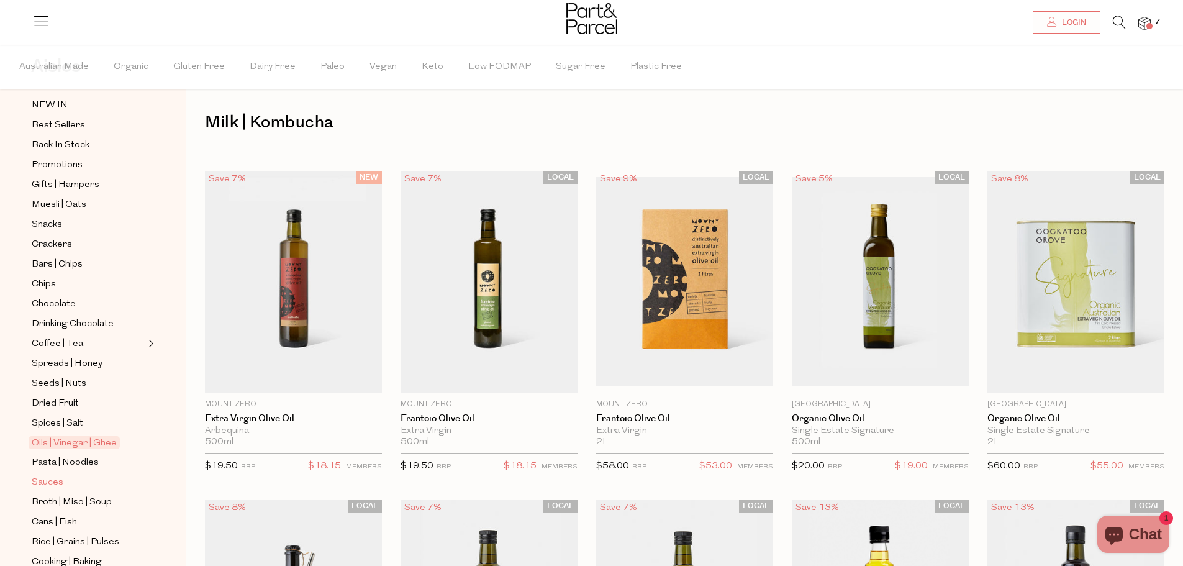
click at [57, 475] on span "Sauces" at bounding box center [48, 482] width 32 height 15
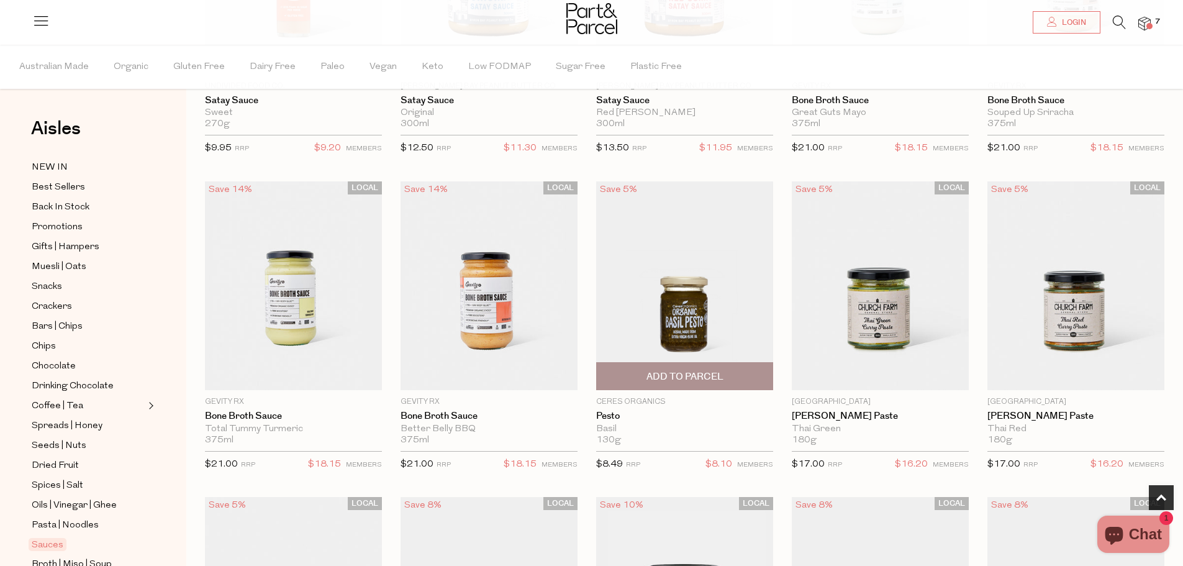
scroll to position [612, 0]
click at [687, 326] on img at bounding box center [684, 285] width 177 height 209
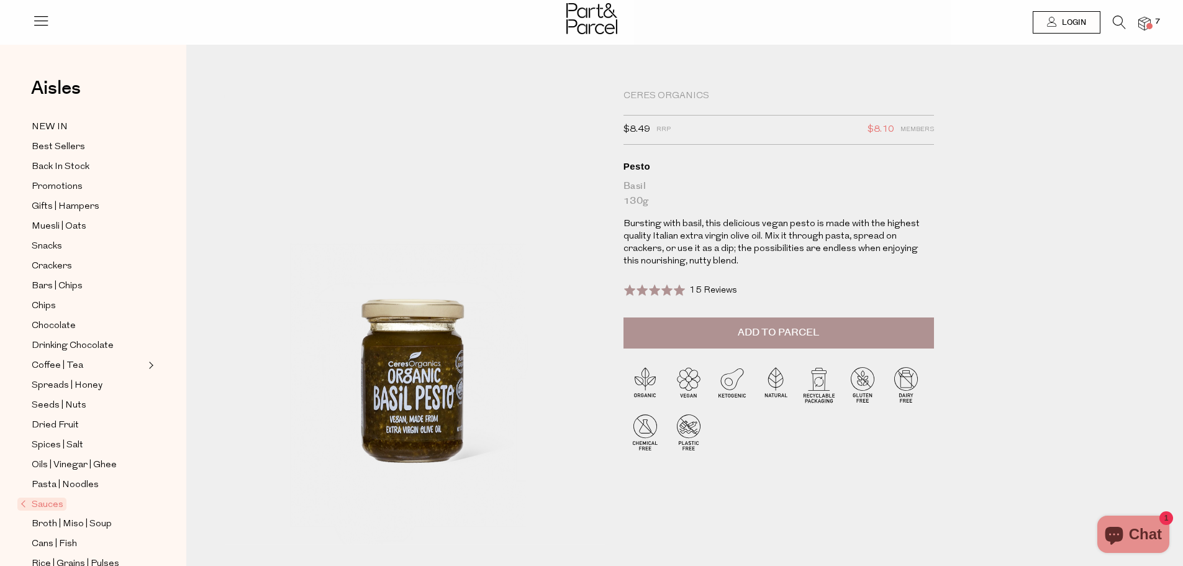
click at [738, 342] on button "Add to Parcel" at bounding box center [778, 332] width 310 height 31
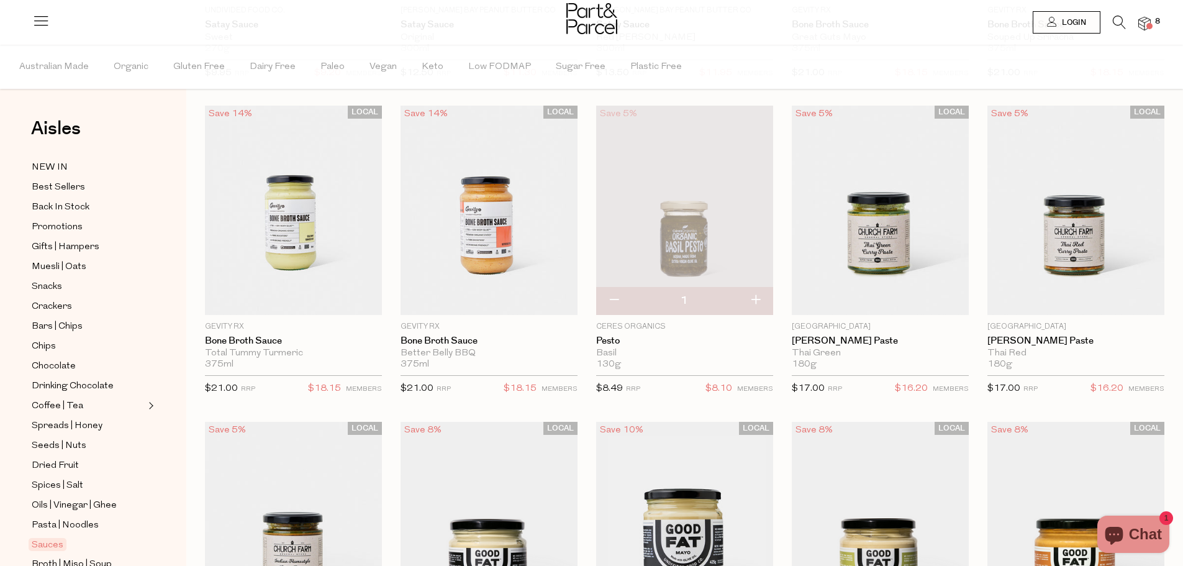
scroll to position [609, 0]
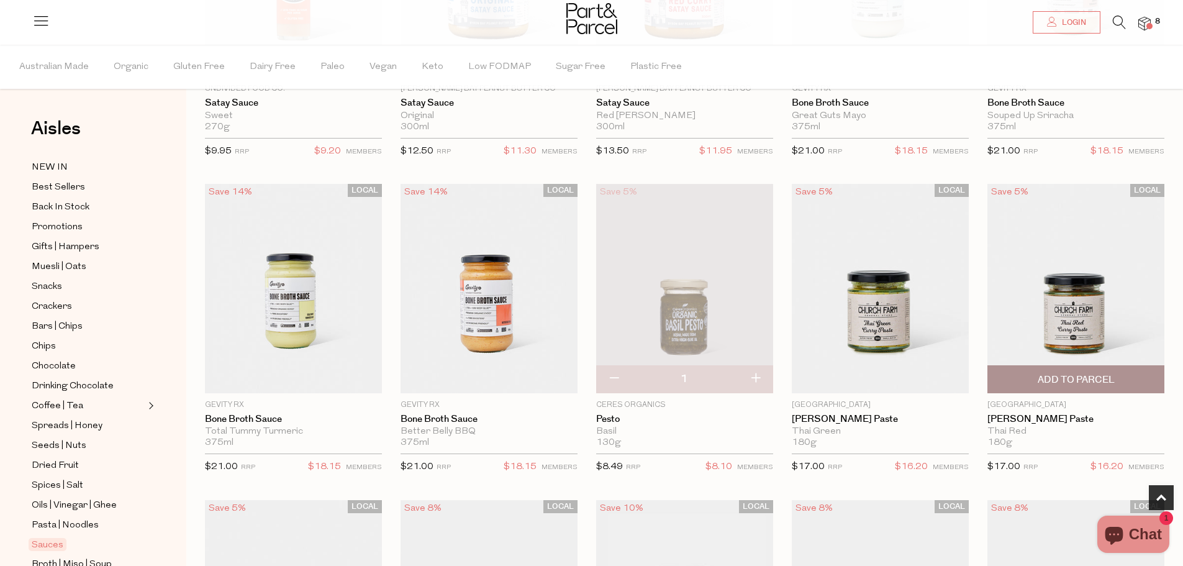
click at [1077, 322] on img at bounding box center [1075, 288] width 177 height 209
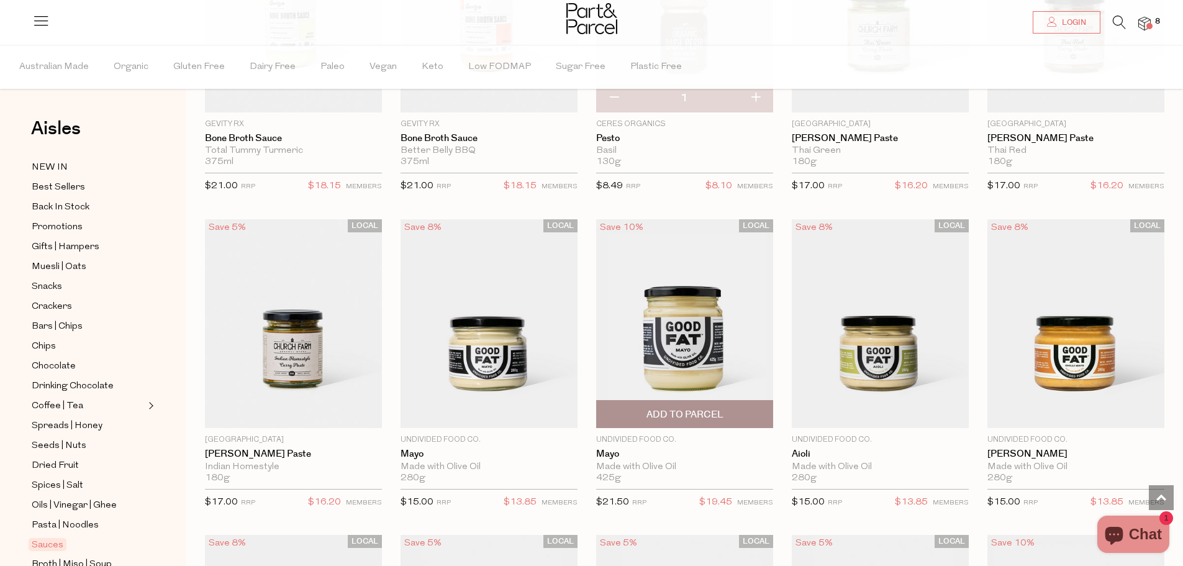
scroll to position [917, 0]
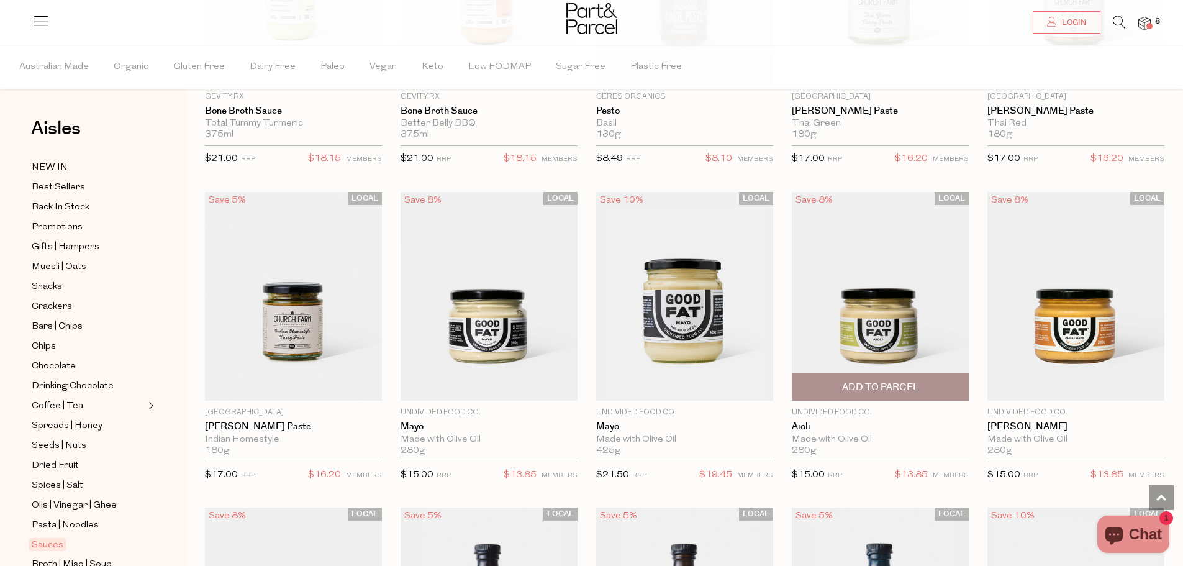
click at [884, 382] on span "Add To Parcel" at bounding box center [880, 387] width 77 height 13
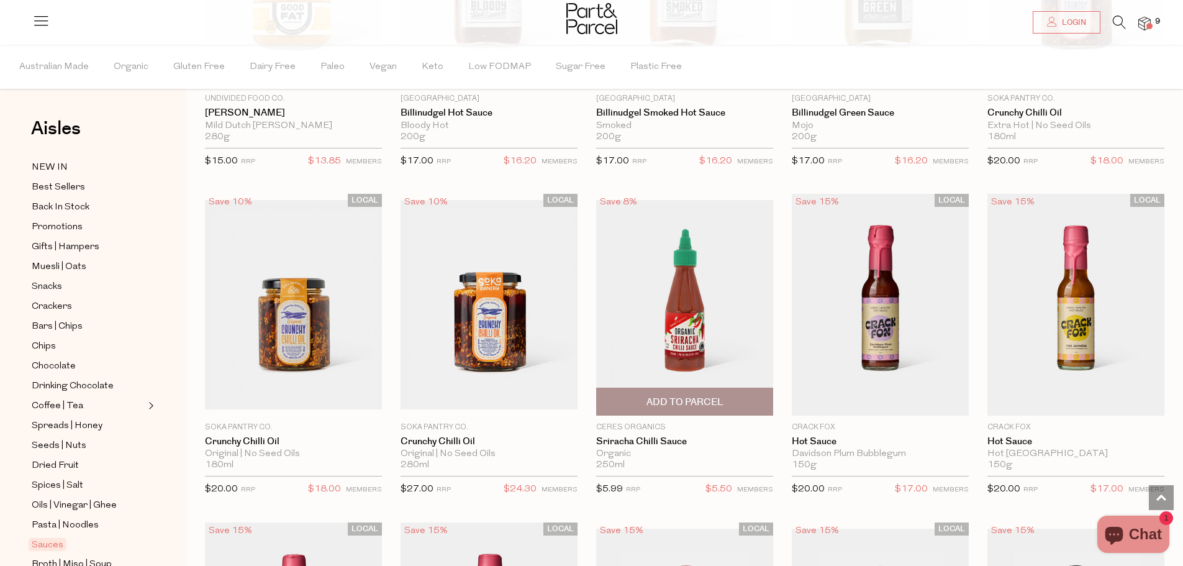
scroll to position [1662, 0]
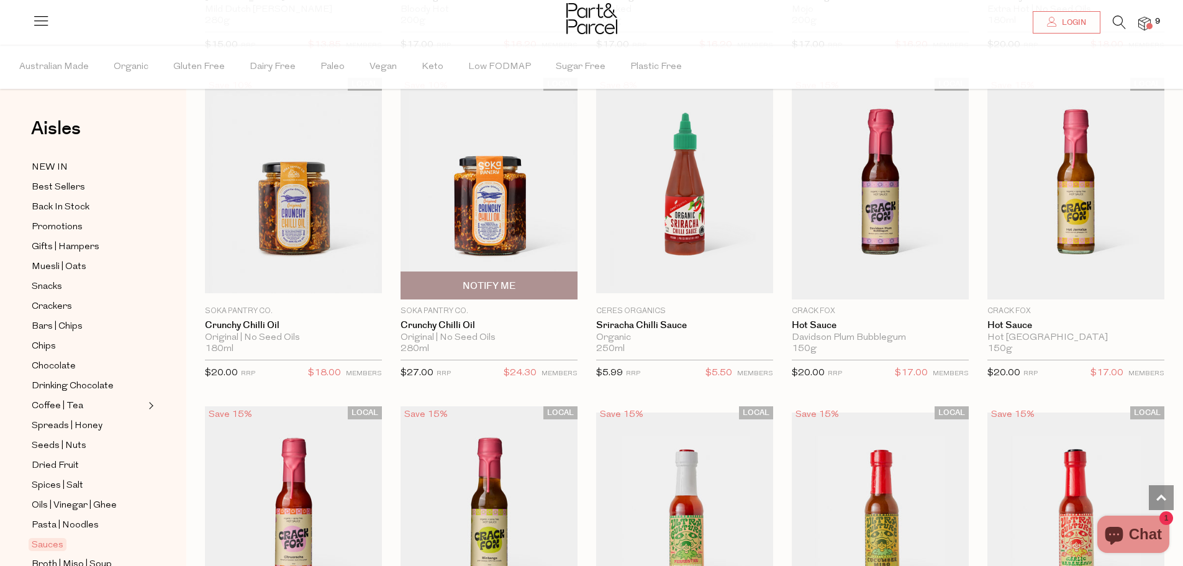
click at [495, 215] on img at bounding box center [488, 188] width 177 height 209
click at [1149, 17] on img at bounding box center [1144, 24] width 12 height 14
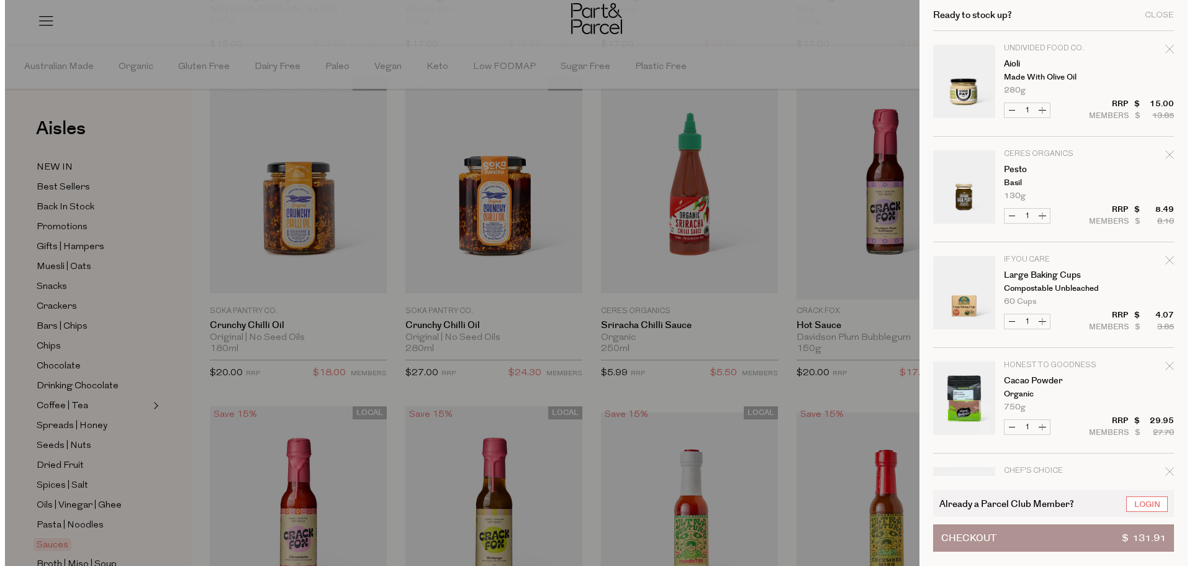
scroll to position [1673, 0]
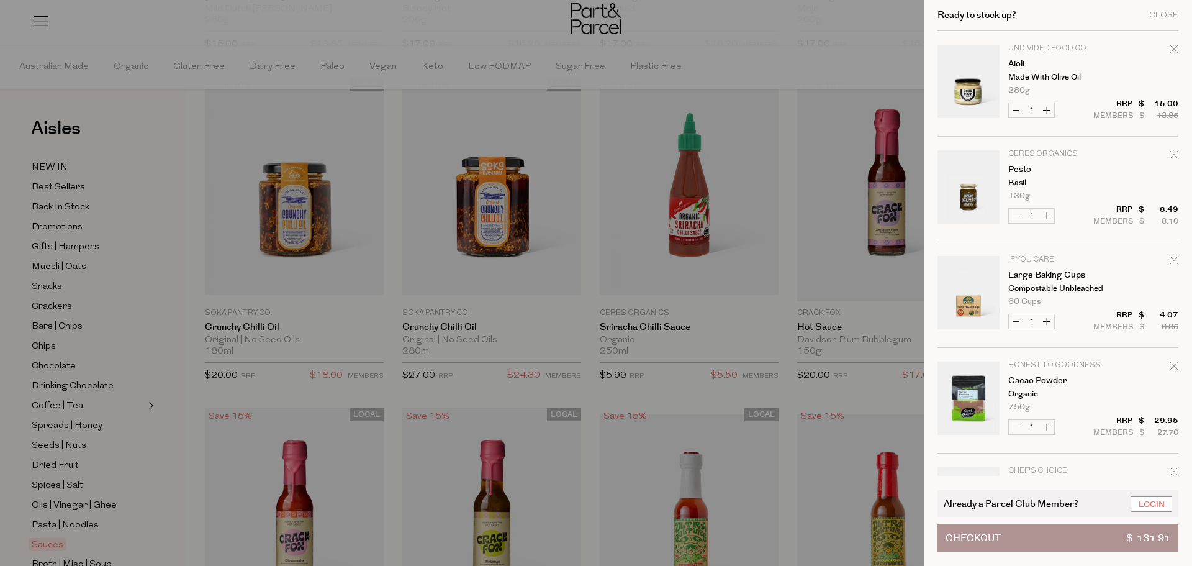
click at [1087, 541] on button "Checkout $ 131.91" at bounding box center [1058, 537] width 241 height 27
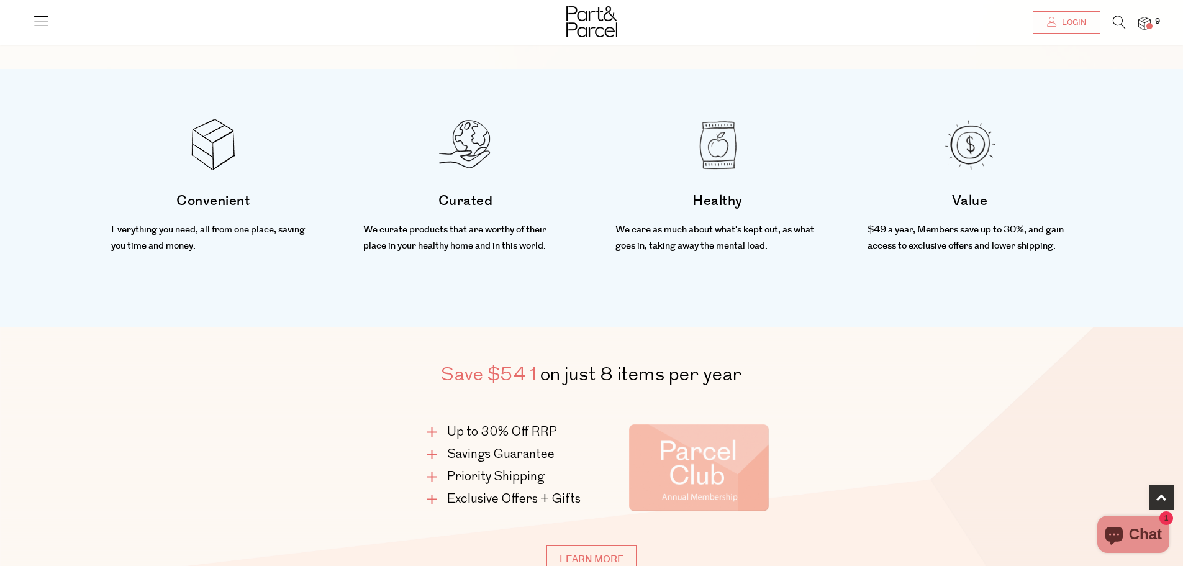
scroll to position [559, 0]
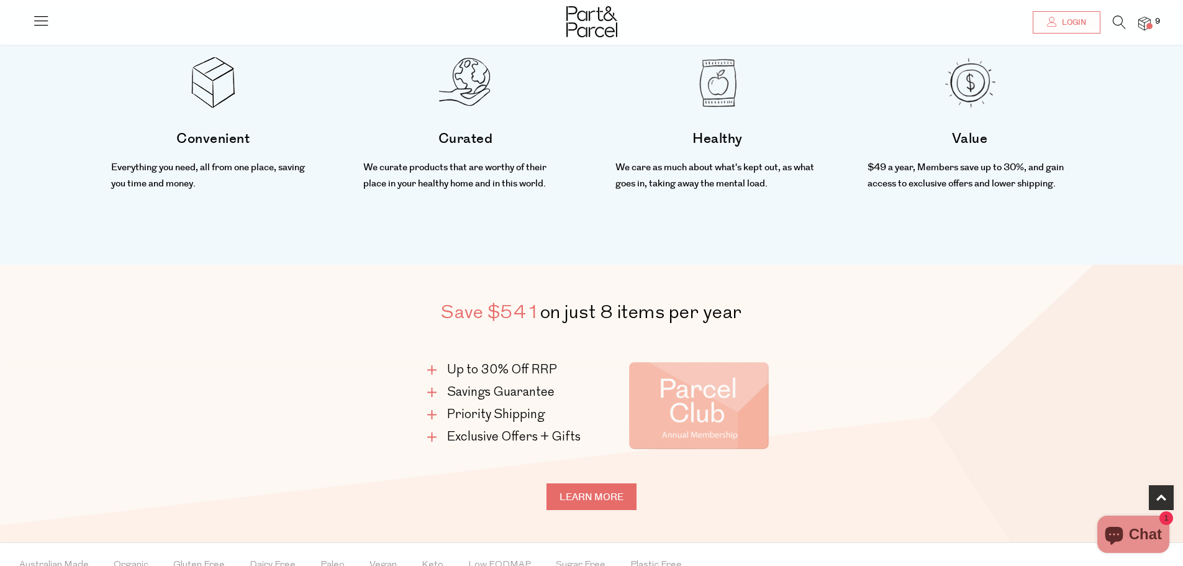
click at [597, 494] on link "Learn more" at bounding box center [591, 496] width 90 height 27
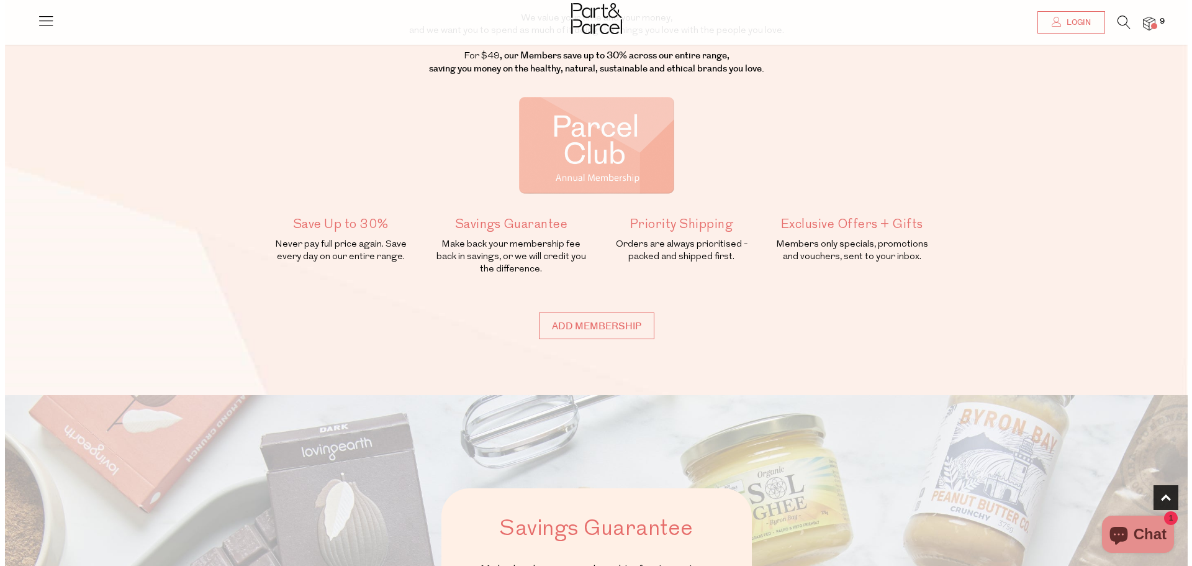
scroll to position [248, 0]
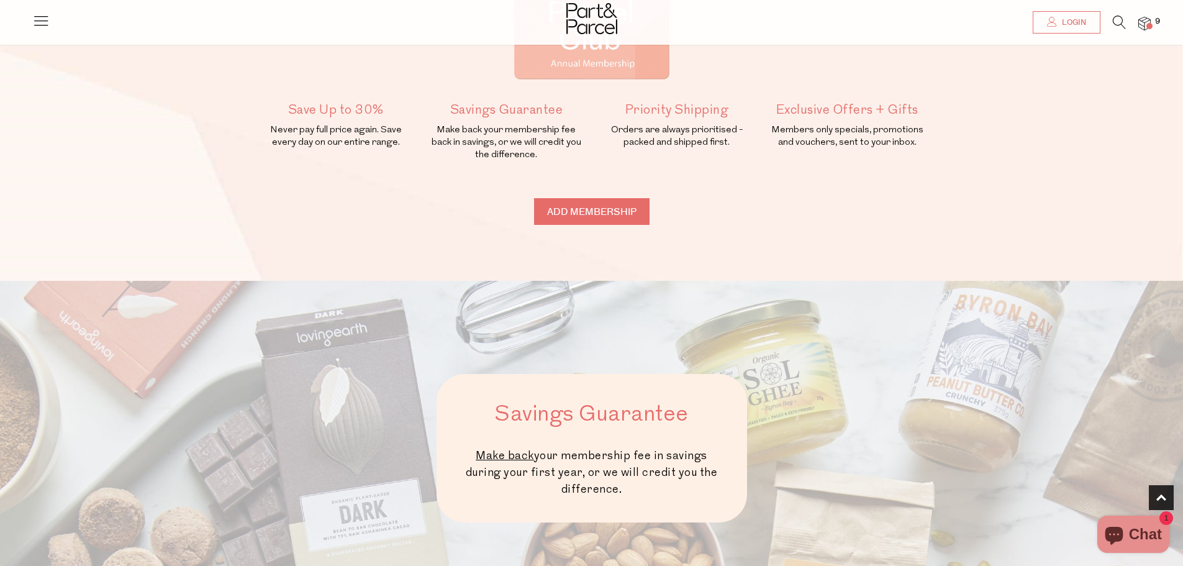
click at [608, 213] on input "Add membership" at bounding box center [591, 211] width 115 height 27
type input "ADDED"
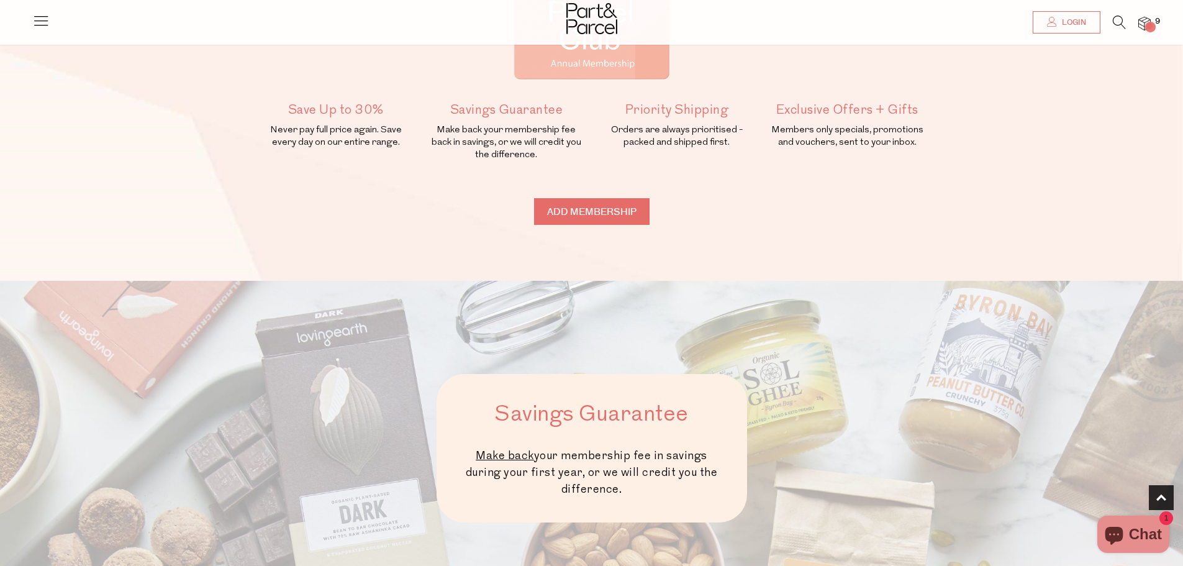
type input "ADDED"
click at [1142, 22] on img at bounding box center [1144, 24] width 12 height 14
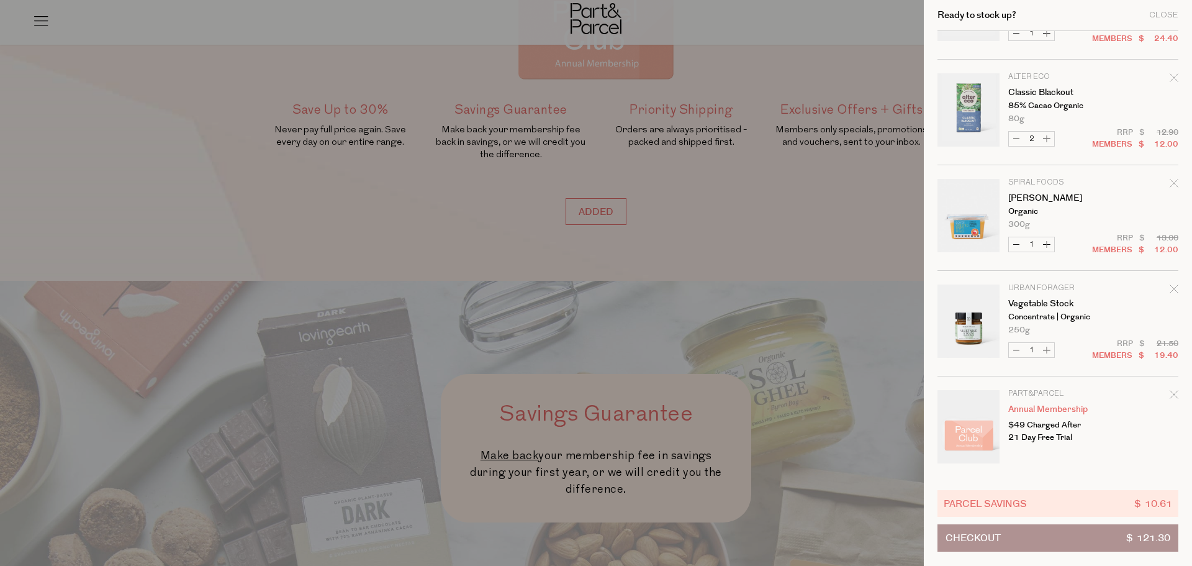
scroll to position [501, 0]
click at [1043, 539] on button "Checkout $ 121.30" at bounding box center [1058, 537] width 241 height 27
